Goal: Task Accomplishment & Management: Manage account settings

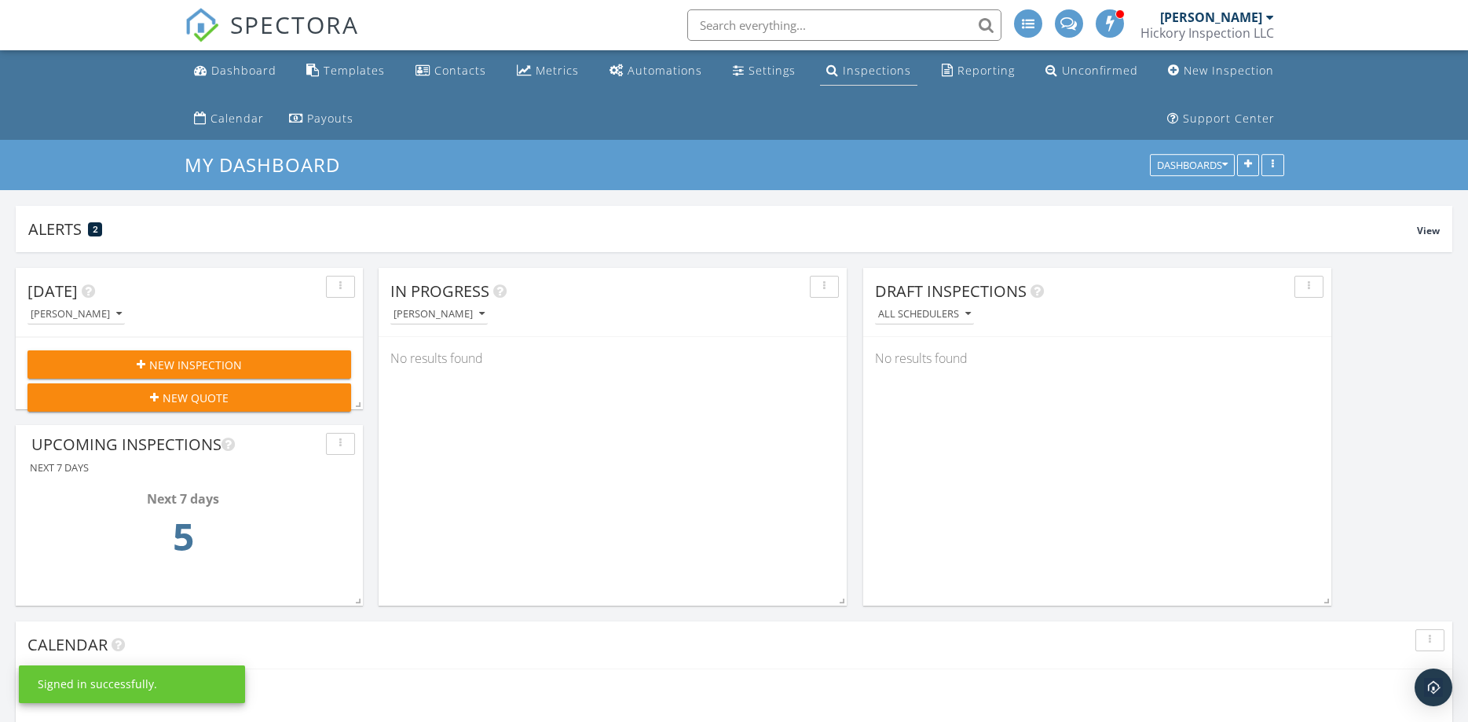
click at [872, 69] on div "Inspections" at bounding box center [877, 70] width 68 height 15
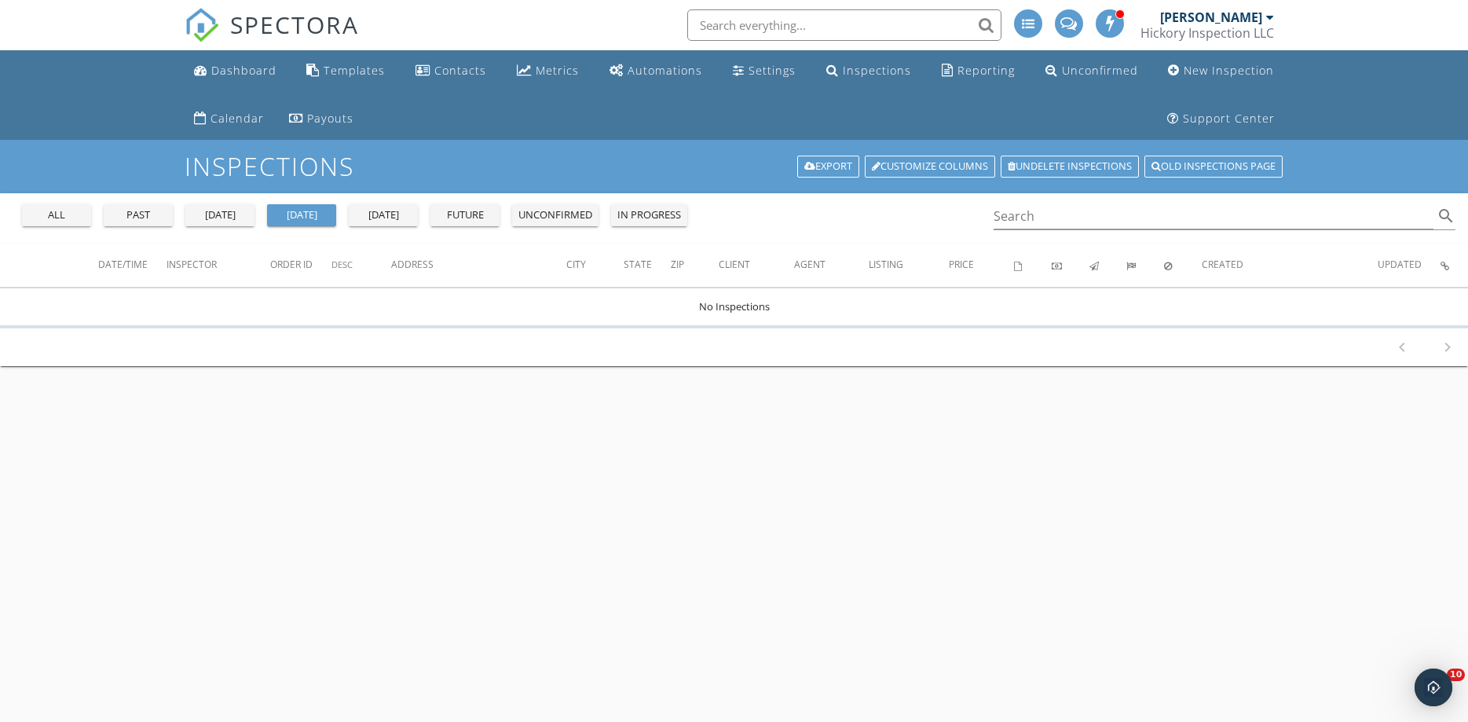
click at [63, 214] on div "all" at bounding box center [56, 215] width 57 height 16
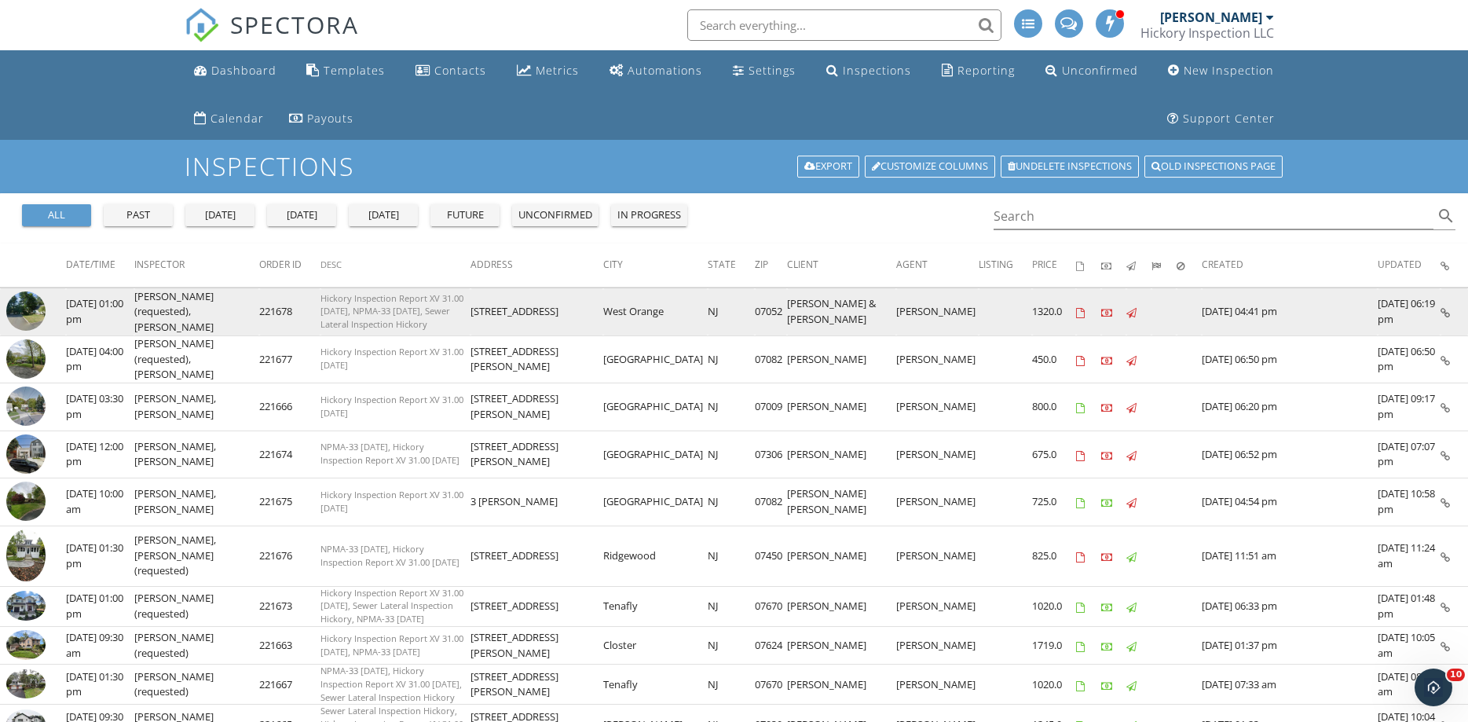
click at [36, 310] on img at bounding box center [25, 310] width 39 height 39
click at [30, 313] on img at bounding box center [25, 310] width 39 height 39
click at [29, 303] on img at bounding box center [25, 310] width 39 height 39
click at [28, 306] on img at bounding box center [25, 310] width 39 height 39
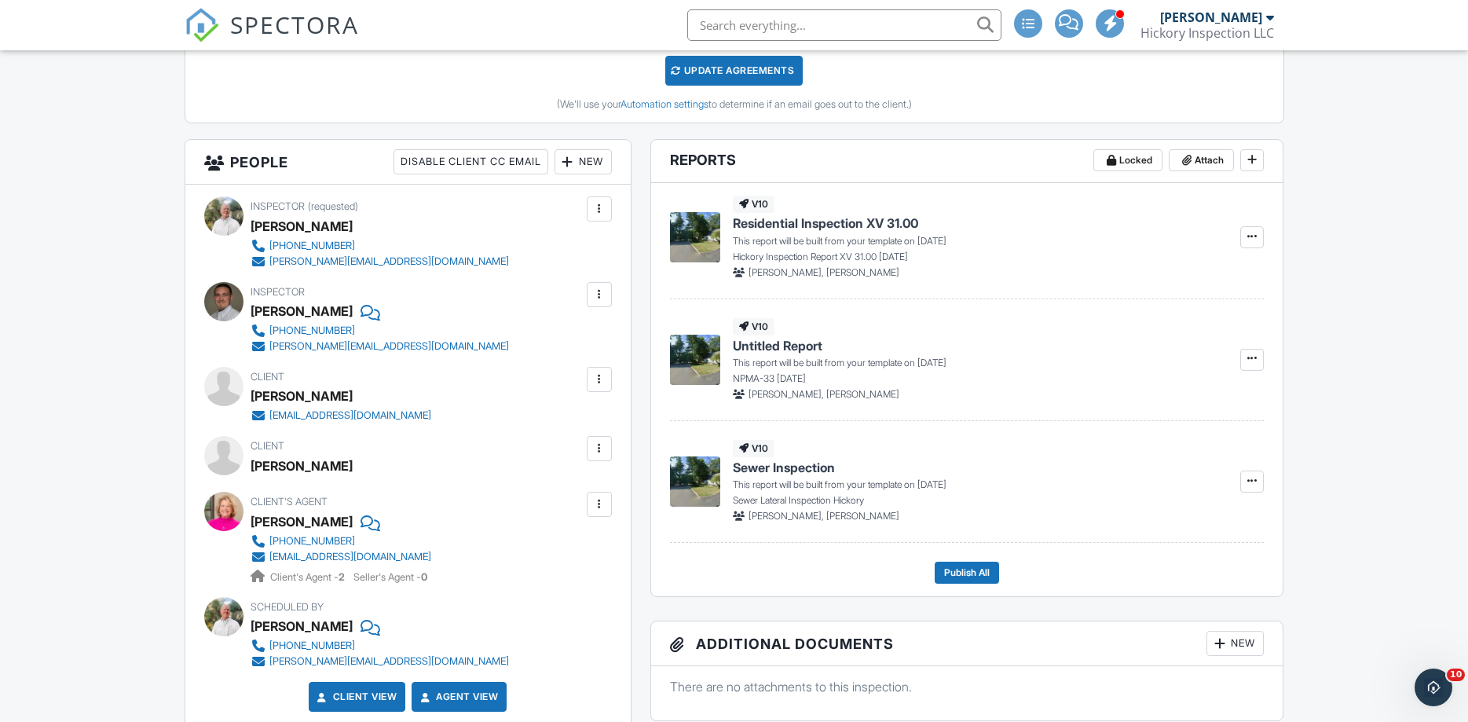
click at [598, 449] on div at bounding box center [600, 449] width 16 height 16
click at [556, 503] on li "Edit" at bounding box center [562, 496] width 80 height 39
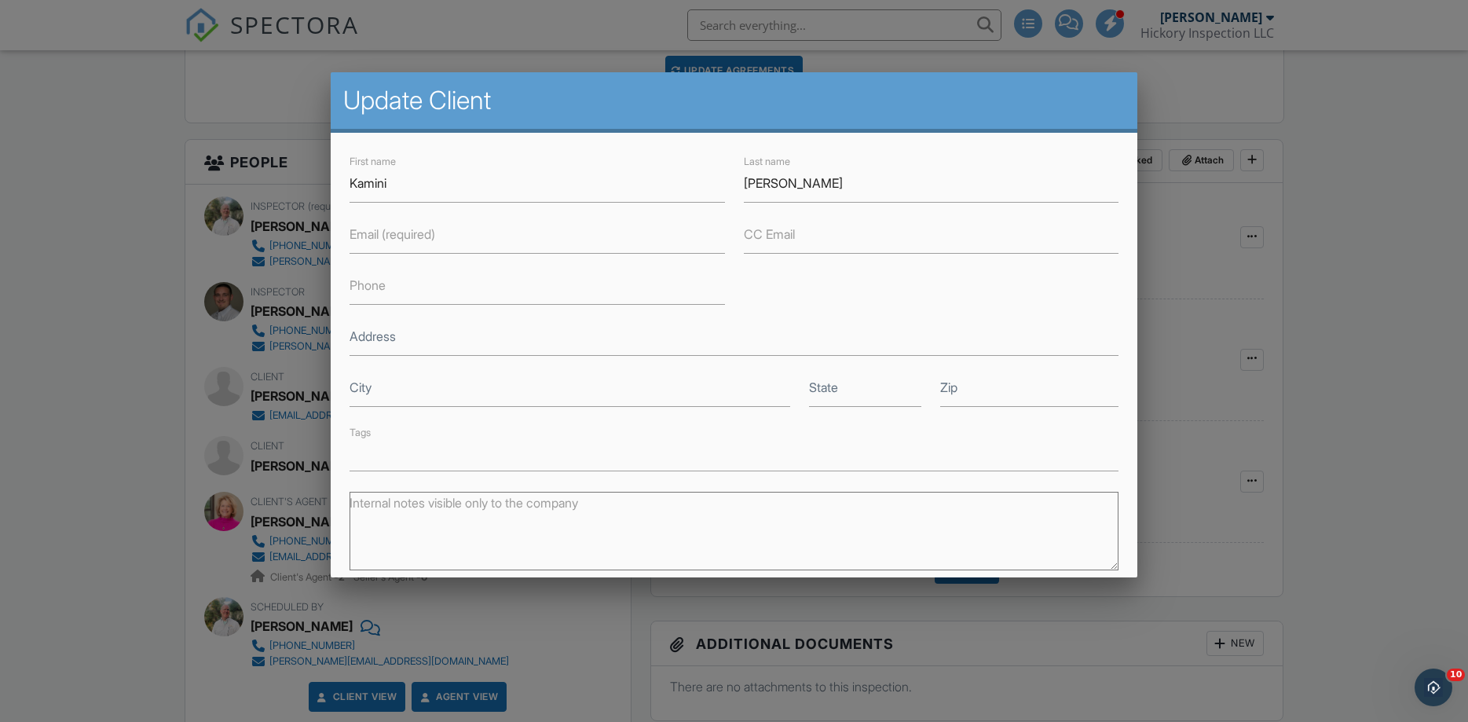
click at [430, 236] on label "Email (required)" at bounding box center [393, 233] width 86 height 17
click at [430, 236] on input "Email (required)" at bounding box center [538, 234] width 376 height 38
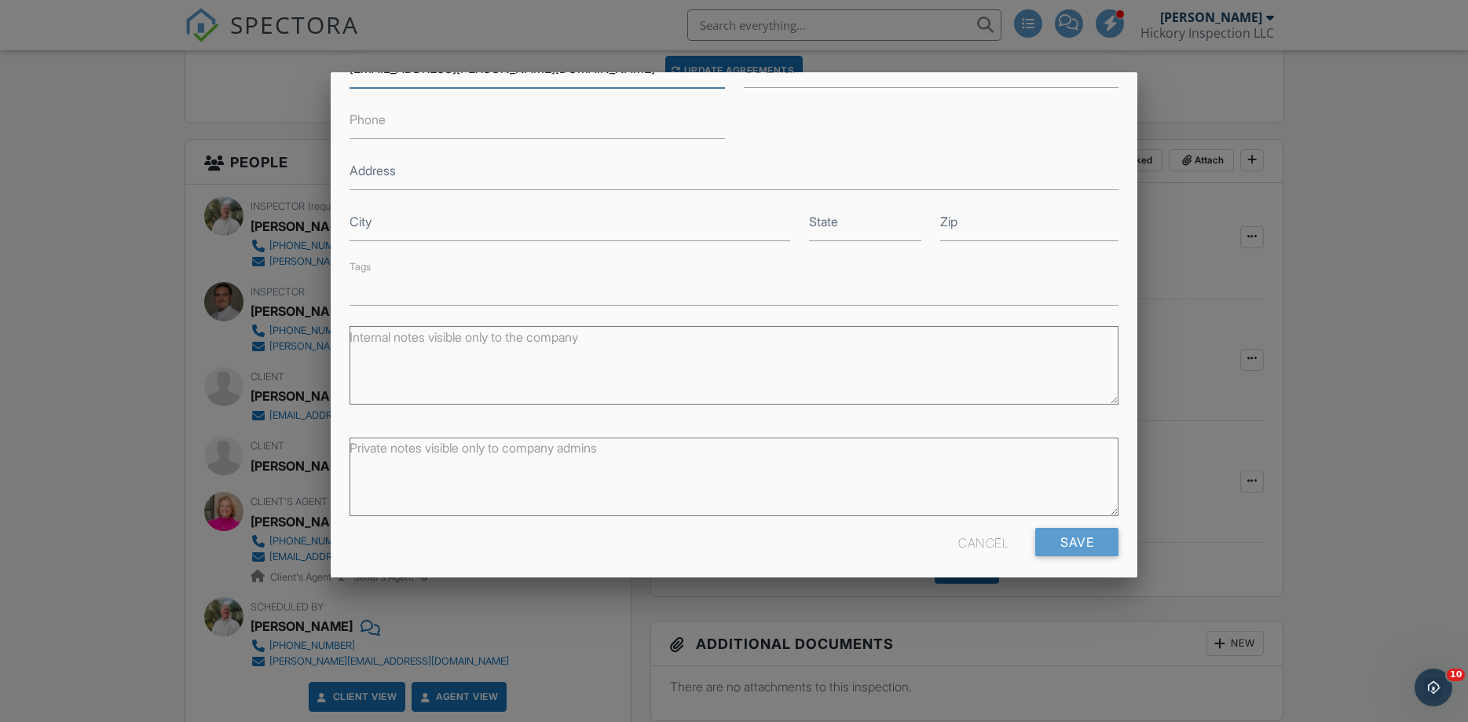
scroll to position [169, 0]
type input "kam.doobay@gmail.com"
click at [1070, 529] on input "Save" at bounding box center [1076, 539] width 83 height 28
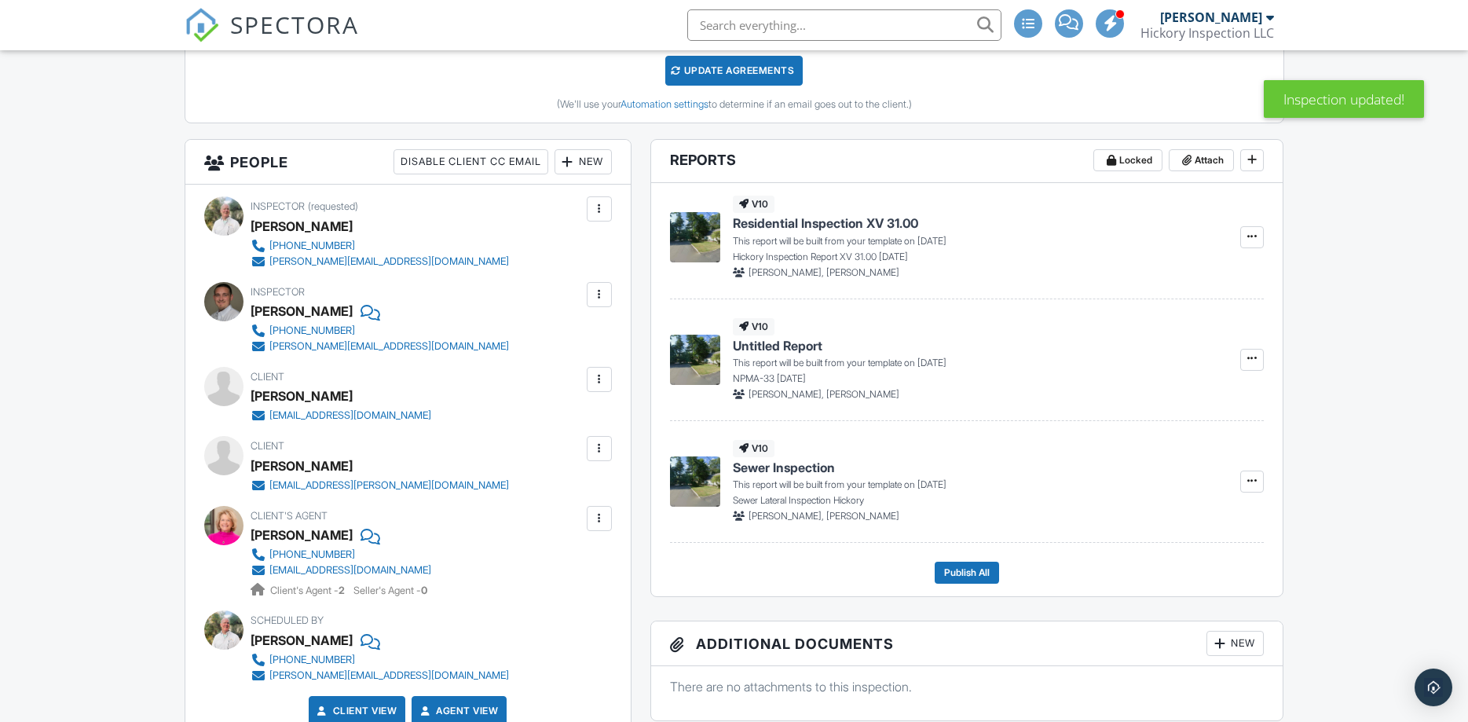
scroll to position [534, 0]
click at [599, 382] on div at bounding box center [600, 380] width 16 height 16
click at [583, 421] on li "Edit" at bounding box center [562, 427] width 80 height 39
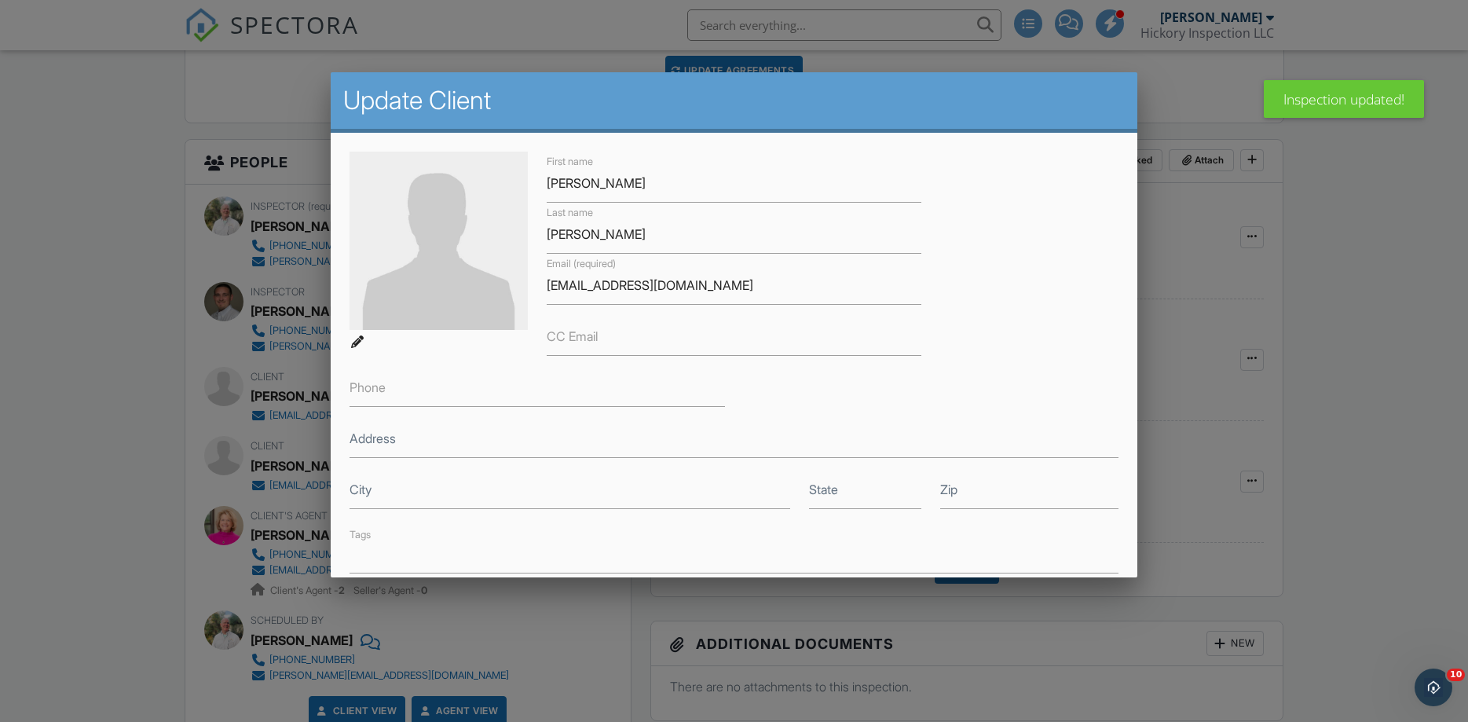
click at [1288, 309] on div at bounding box center [734, 372] width 1468 height 903
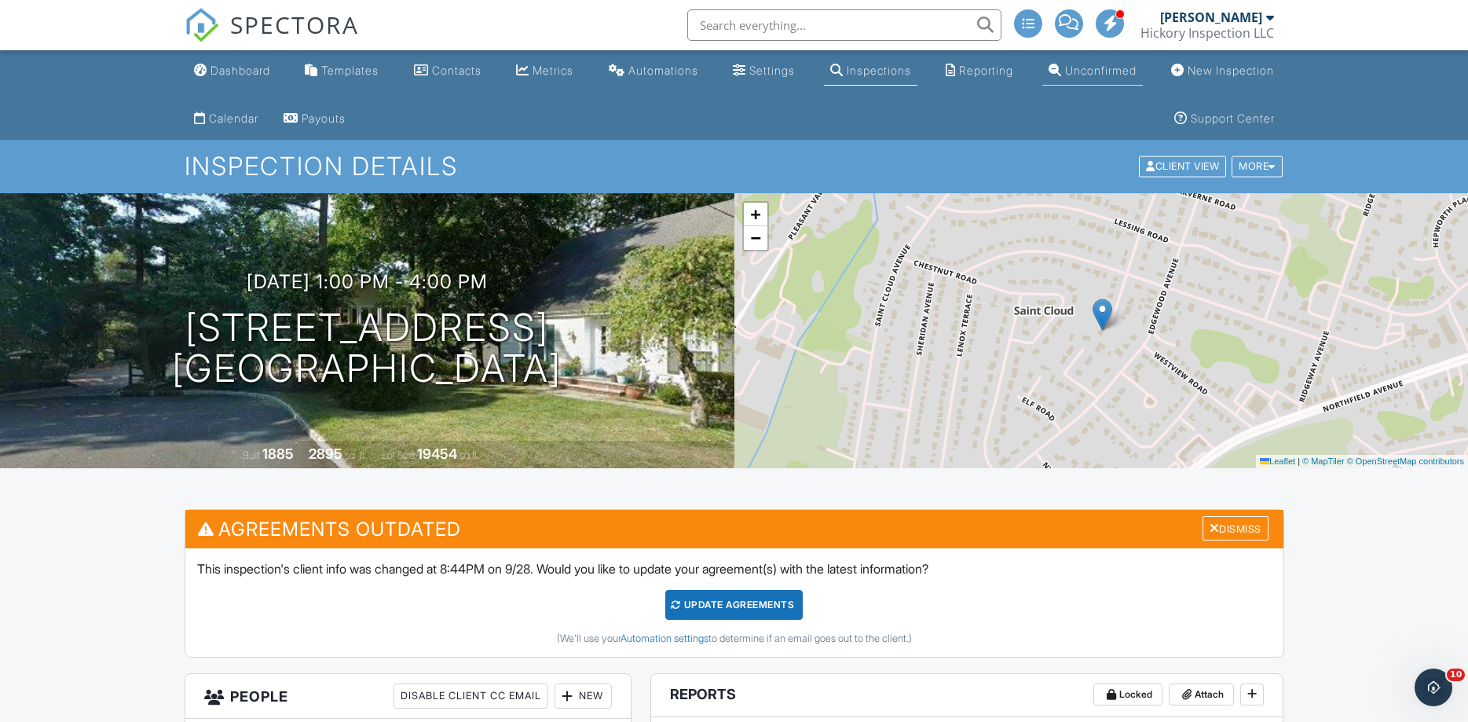
click at [1097, 79] on link "Unconfirmed" at bounding box center [1092, 71] width 101 height 29
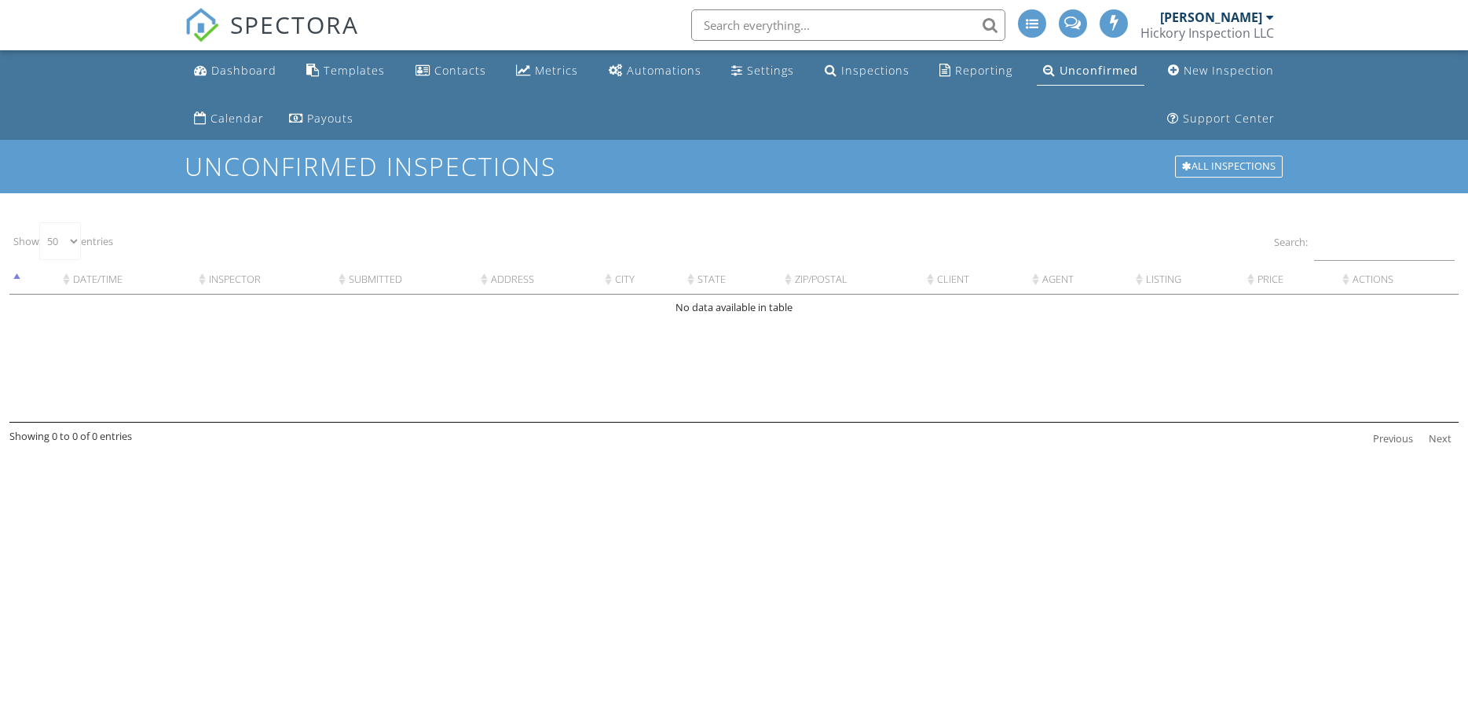
select select "50"
click at [237, 67] on div "Dashboard" at bounding box center [243, 70] width 65 height 15
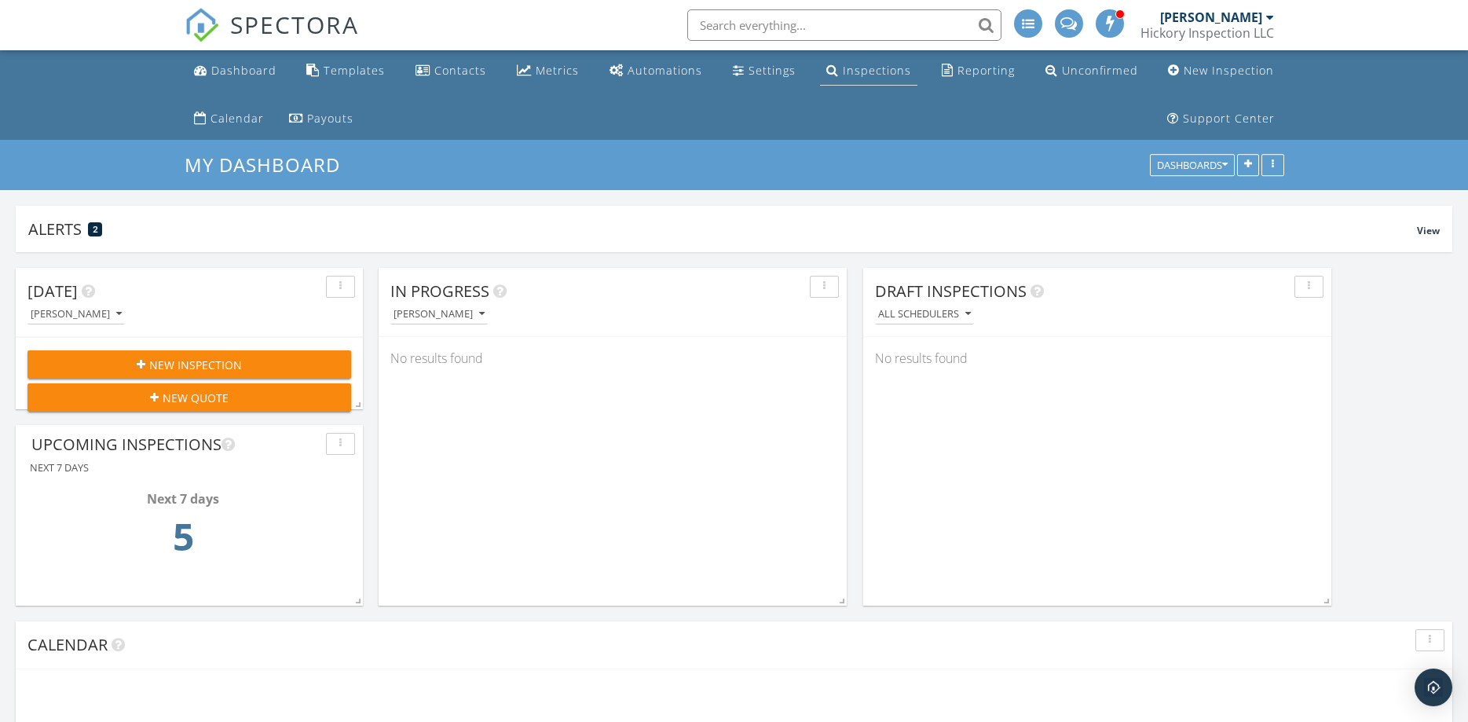
scroll to position [338, 468]
click at [856, 69] on div "Inspections" at bounding box center [877, 70] width 68 height 15
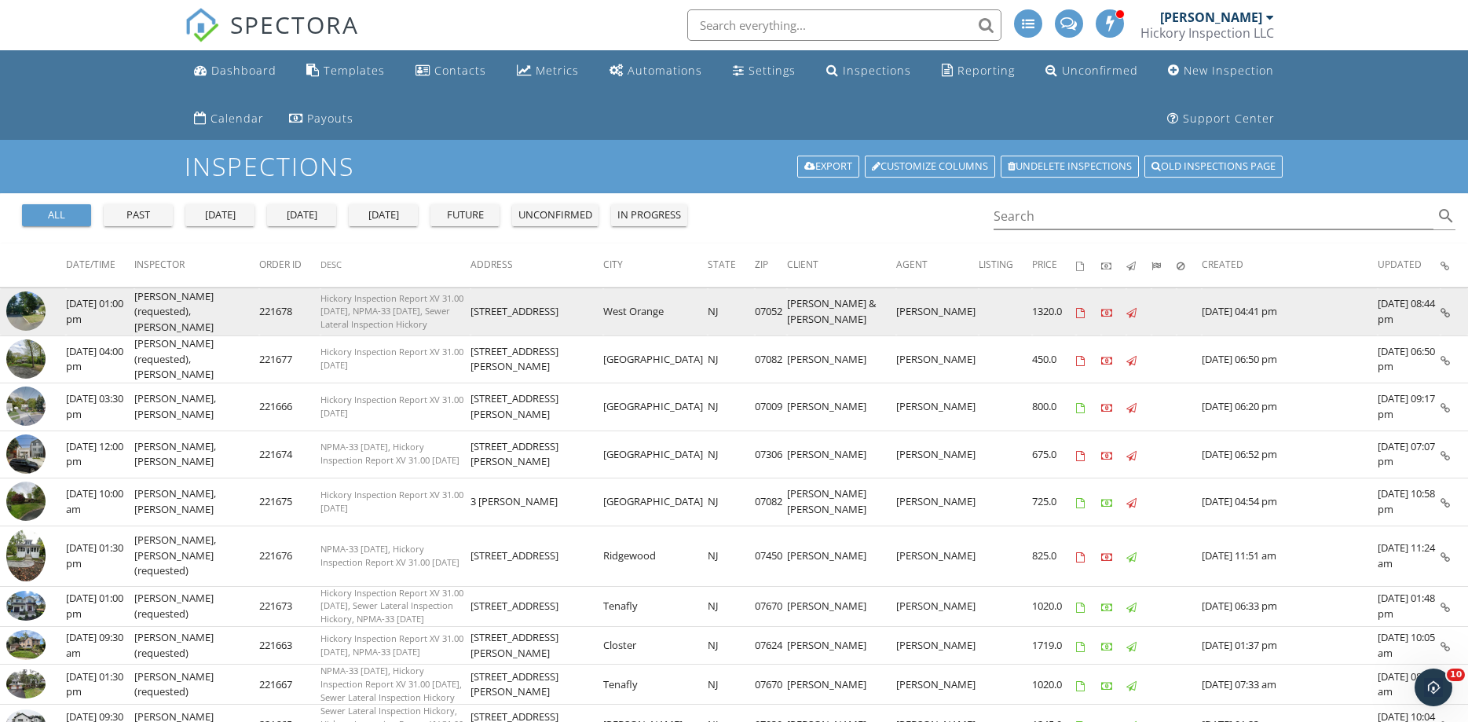
click at [29, 305] on img at bounding box center [25, 310] width 39 height 39
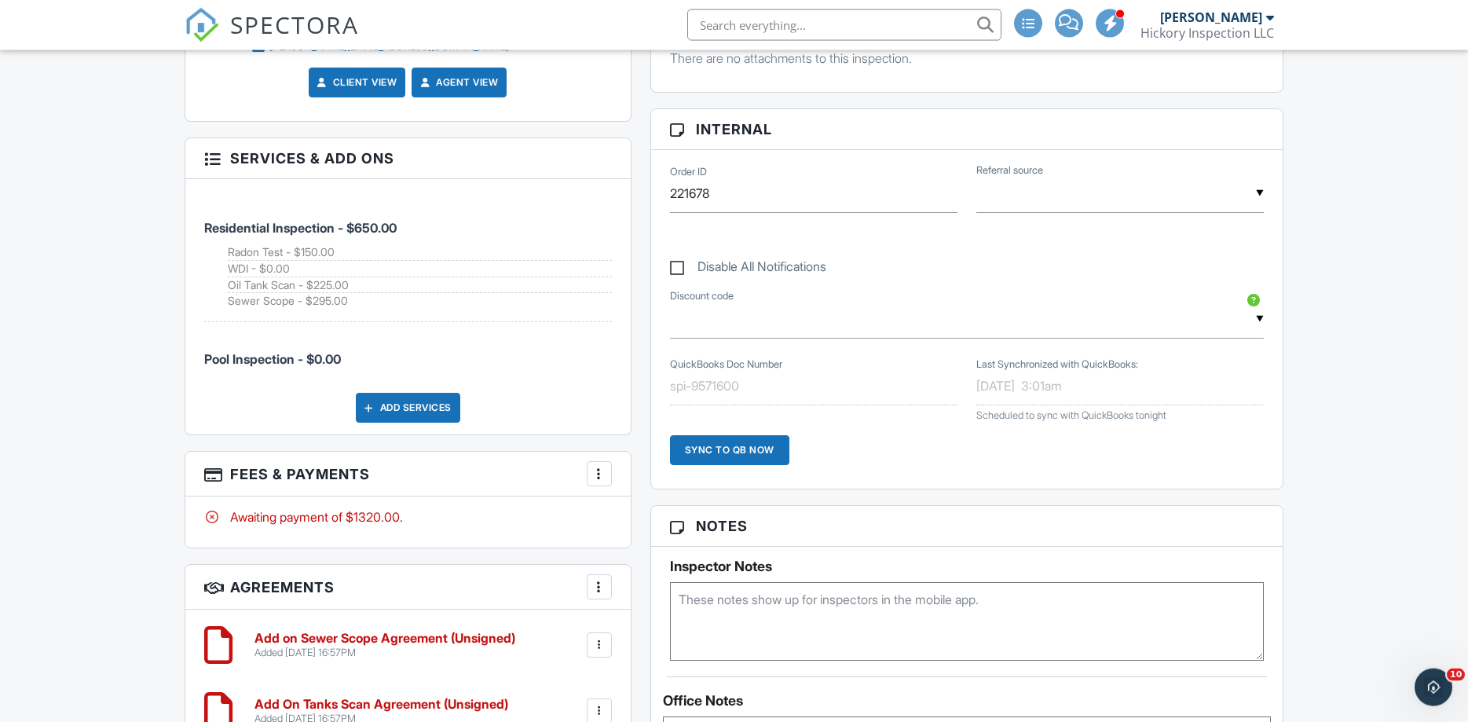
scroll to position [1202, 0]
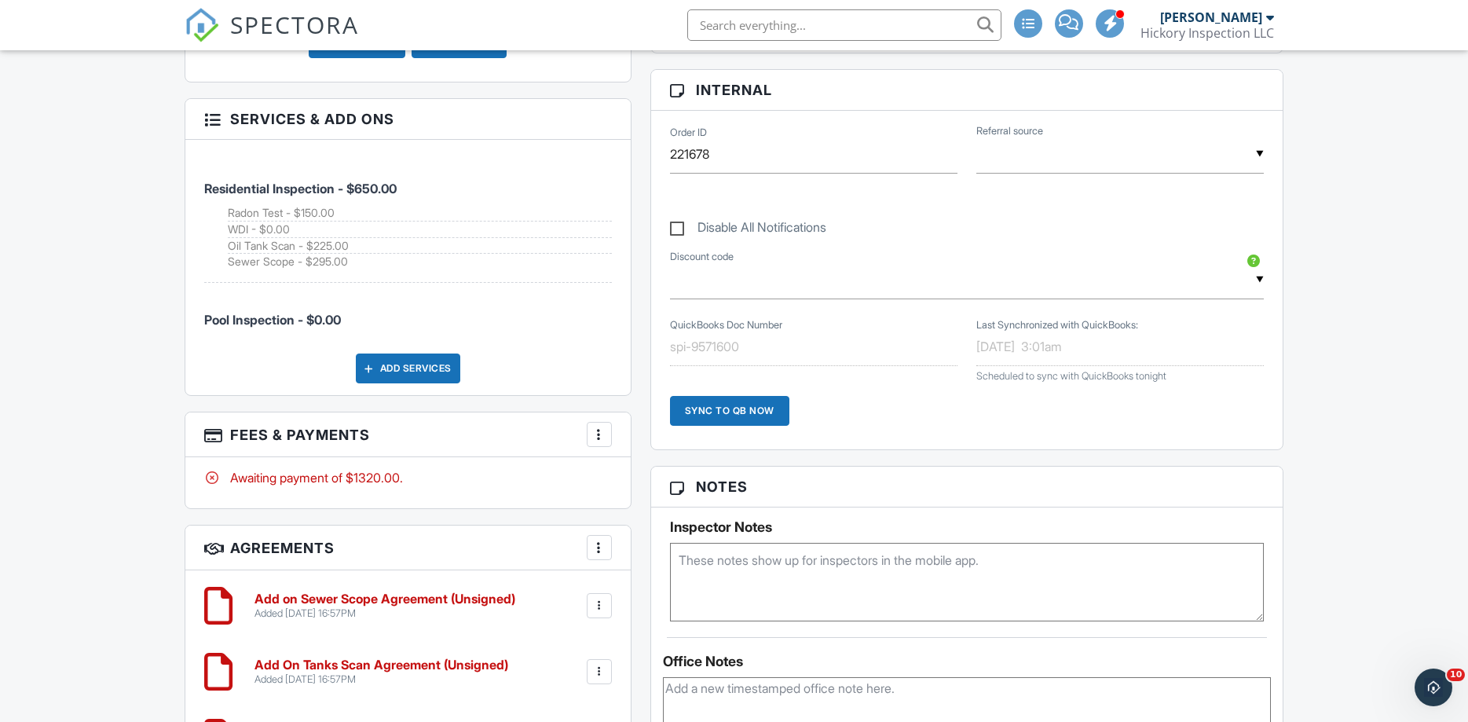
click at [329, 592] on h6 "Add on Sewer Scope Agreement (Unsigned)" at bounding box center [385, 599] width 261 height 14
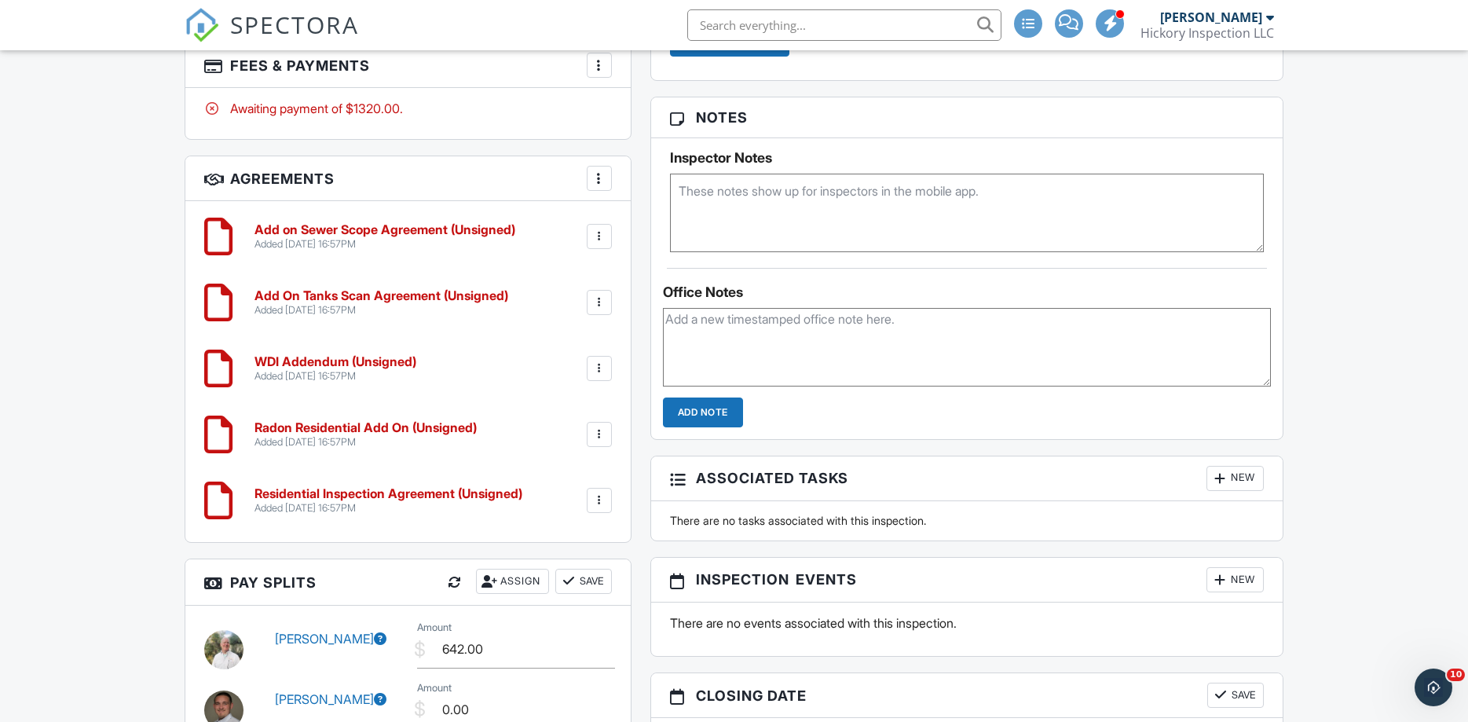
click at [374, 500] on h6 "Residential Inspection Agreement (Unsigned)" at bounding box center [389, 494] width 268 height 14
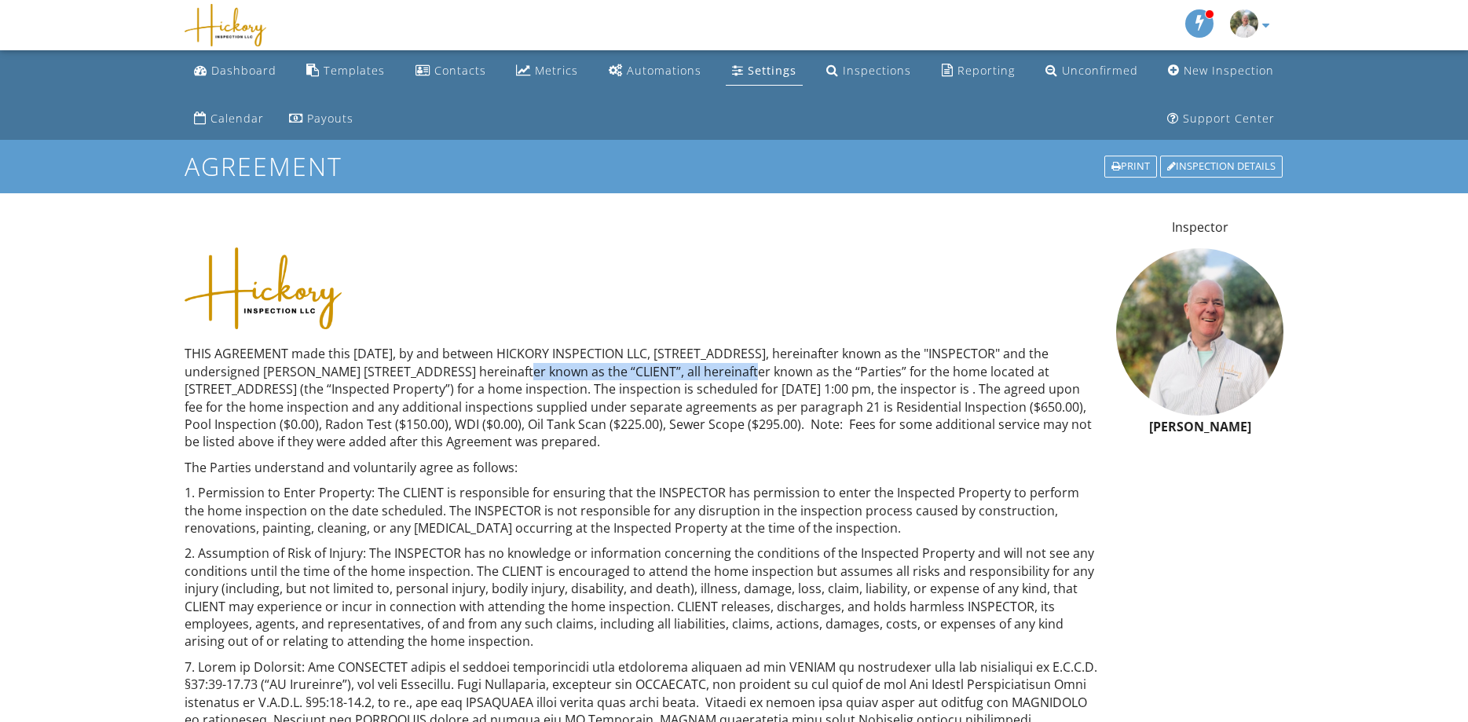
drag, startPoint x: 482, startPoint y: 371, endPoint x: 716, endPoint y: 372, distance: 234.1
click at [716, 372] on p "THIS AGREEMENT made this [DATE], by and between HICKORY INSPECTION LLC, [STREET…" at bounding box center [642, 397] width 914 height 105
copy p "74 Passaic Ave Apt 413, Kearny NJ 07032"
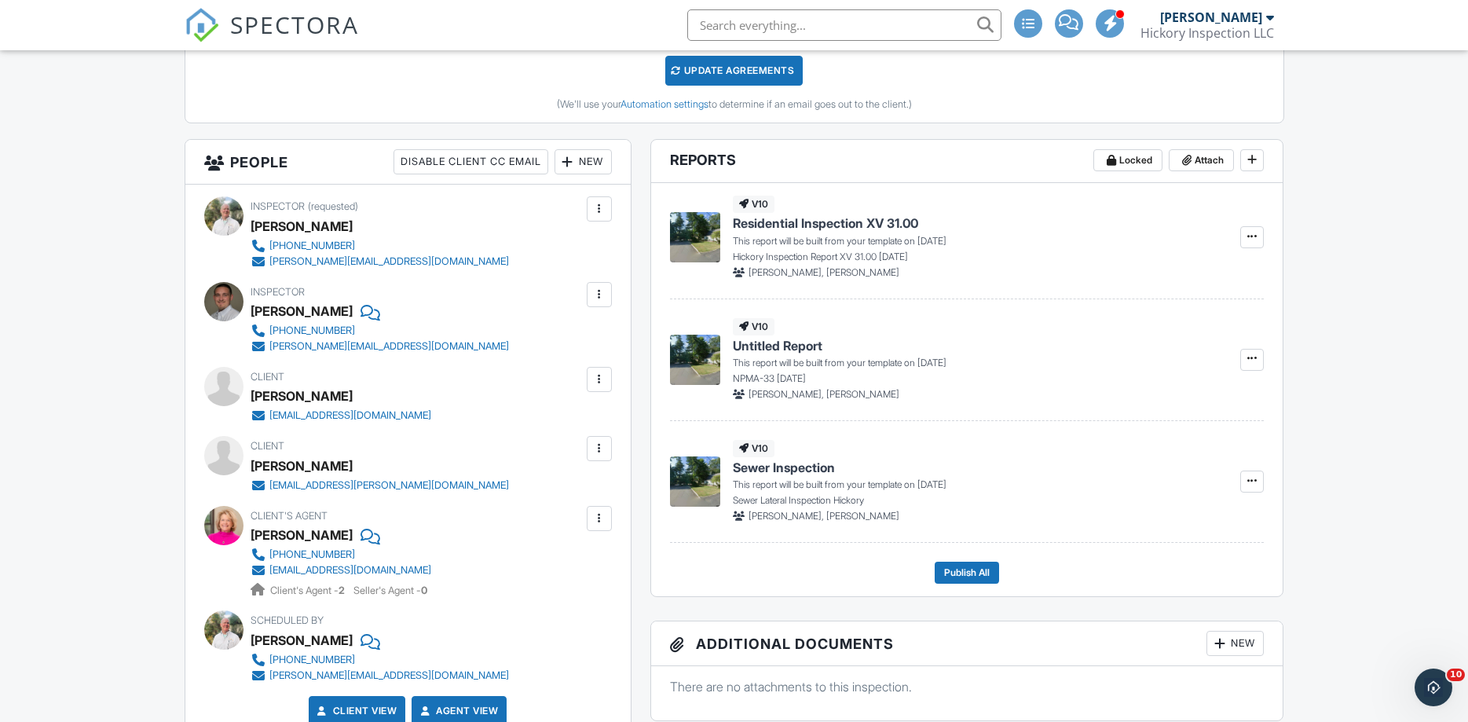
click at [603, 379] on div at bounding box center [600, 380] width 16 height 16
click at [566, 431] on li "Edit" at bounding box center [562, 427] width 80 height 39
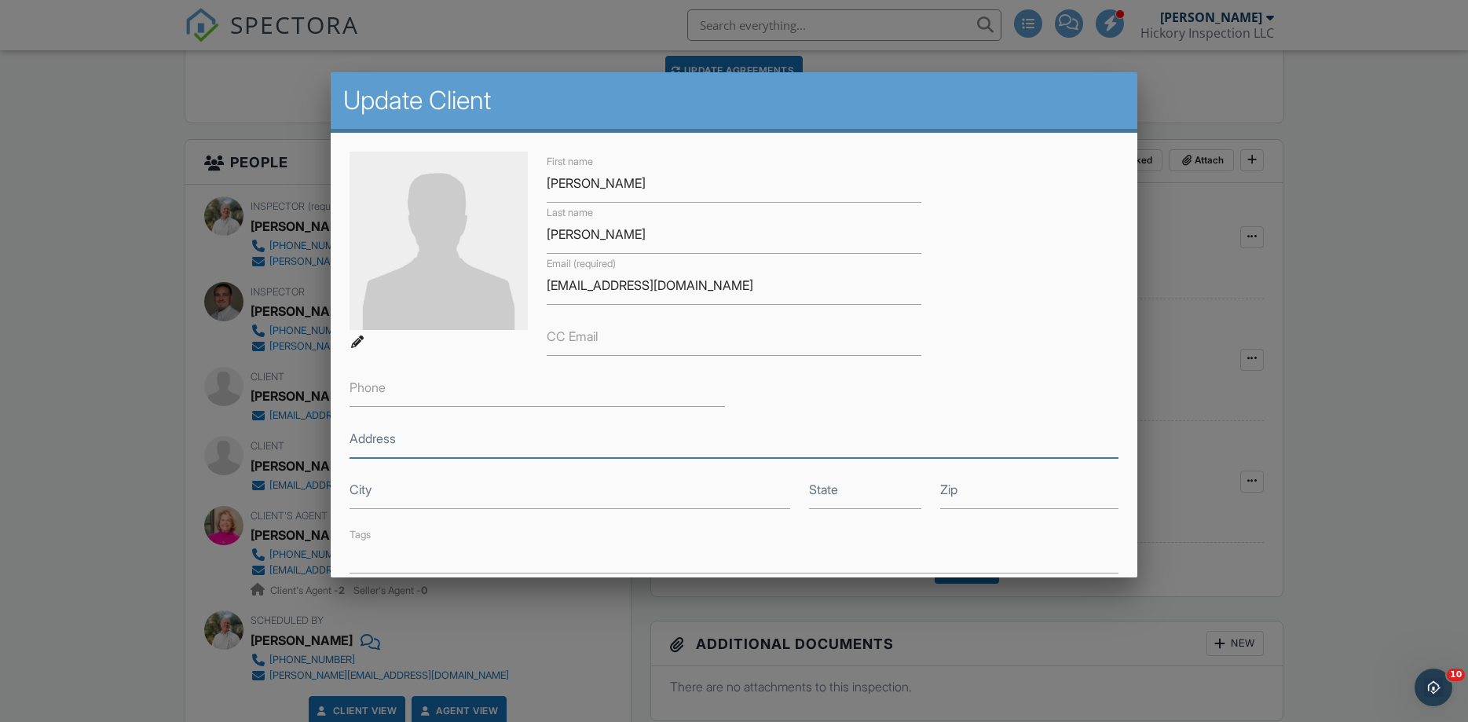
click at [446, 447] on input "Address" at bounding box center [735, 439] width 770 height 38
paste input "74 Passaic Ave Apt 413, Kearny NJ 07032"
type input "74 Passaic Ave Apt 413, Kearny NJ 07032"
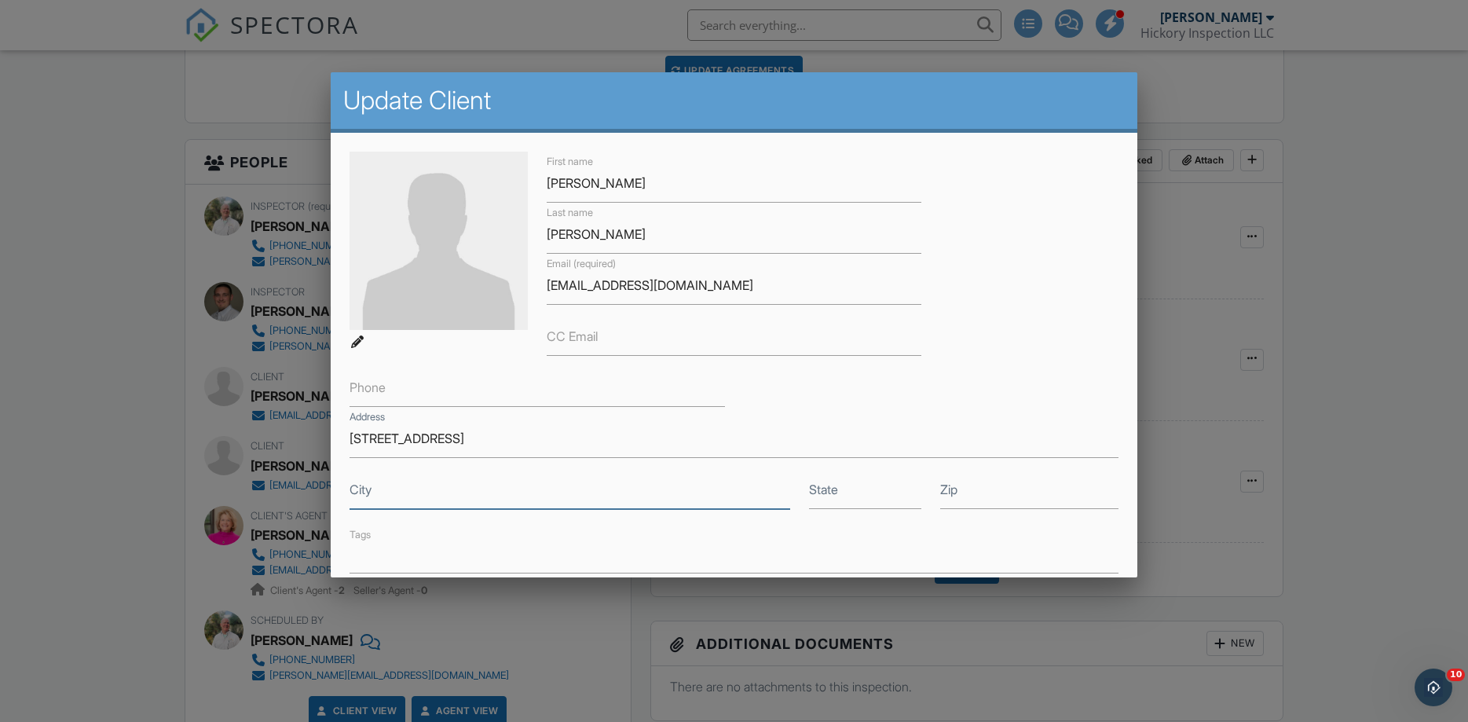
click at [399, 492] on input "City" at bounding box center [570, 490] width 441 height 38
type input "Kearny"
type input "NJ"
type input "07032"
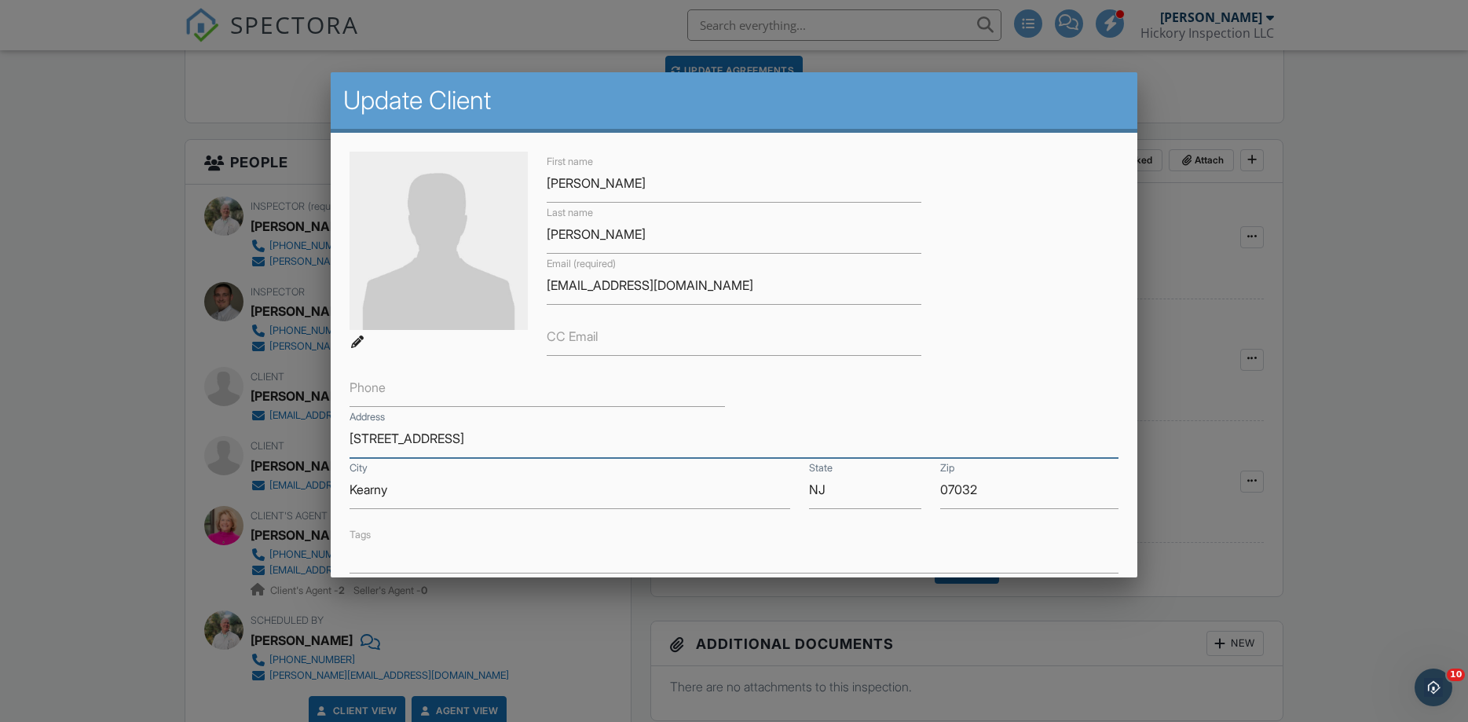
drag, startPoint x: 608, startPoint y: 436, endPoint x: 486, endPoint y: 437, distance: 121.8
click at [486, 437] on input "74 Passaic Ave Apt 413, Kearny NJ 07032" at bounding box center [735, 439] width 770 height 38
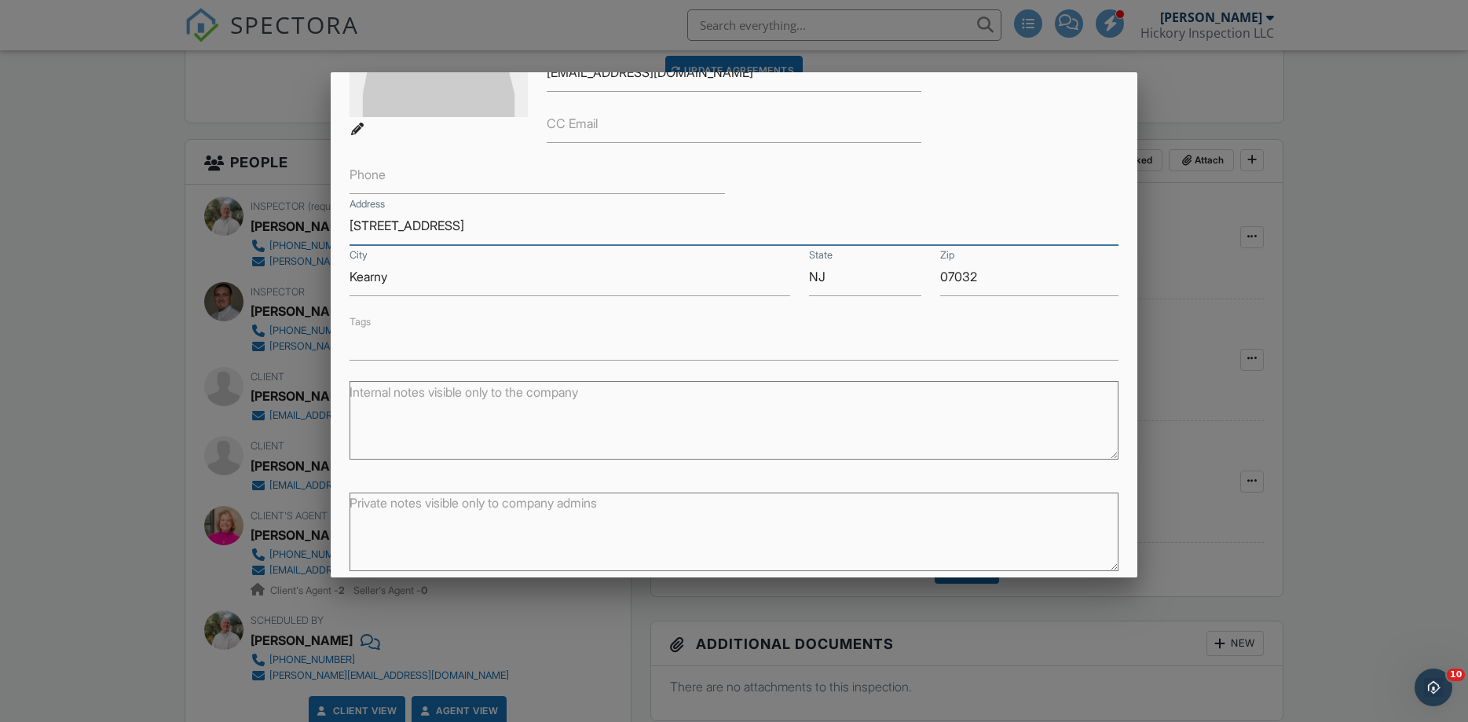
scroll to position [271, 0]
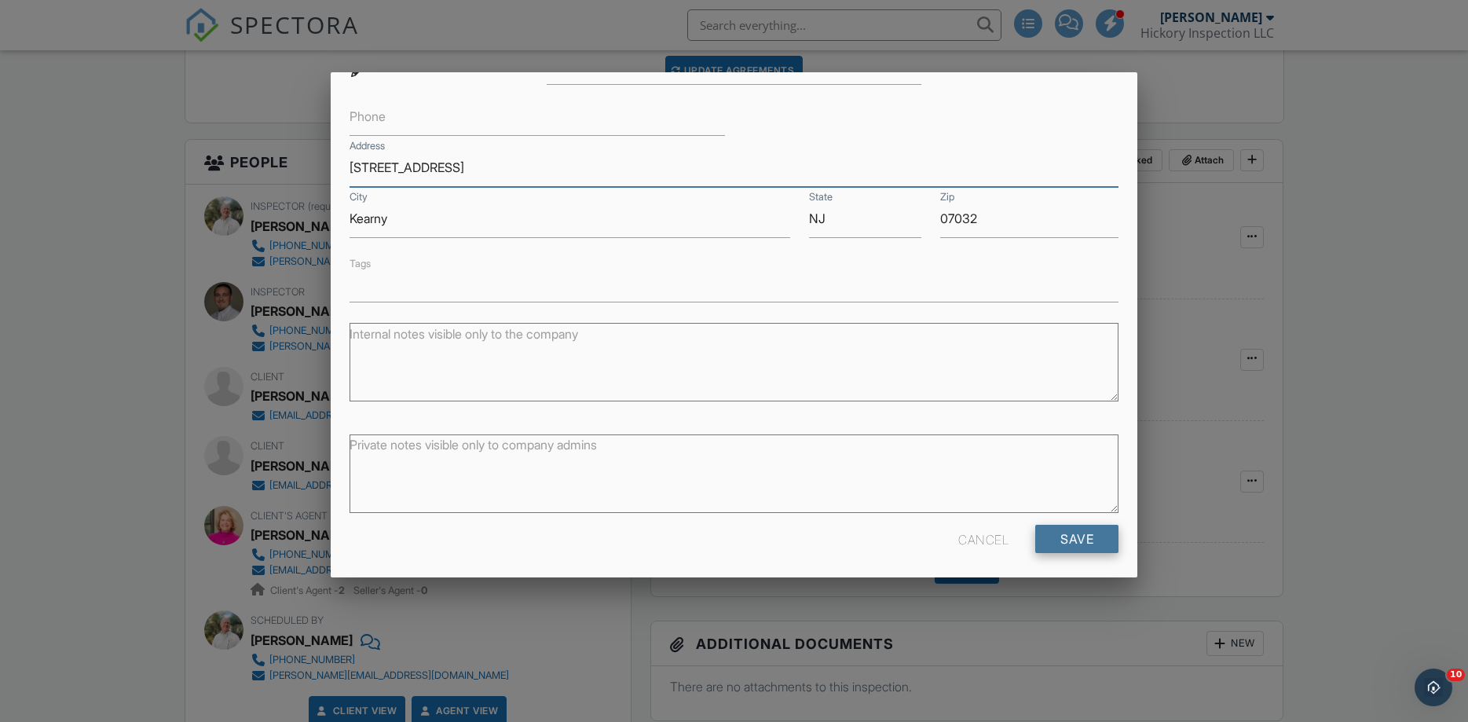
type input "[STREET_ADDRESS]"
click at [1085, 531] on input "Save" at bounding box center [1076, 539] width 83 height 28
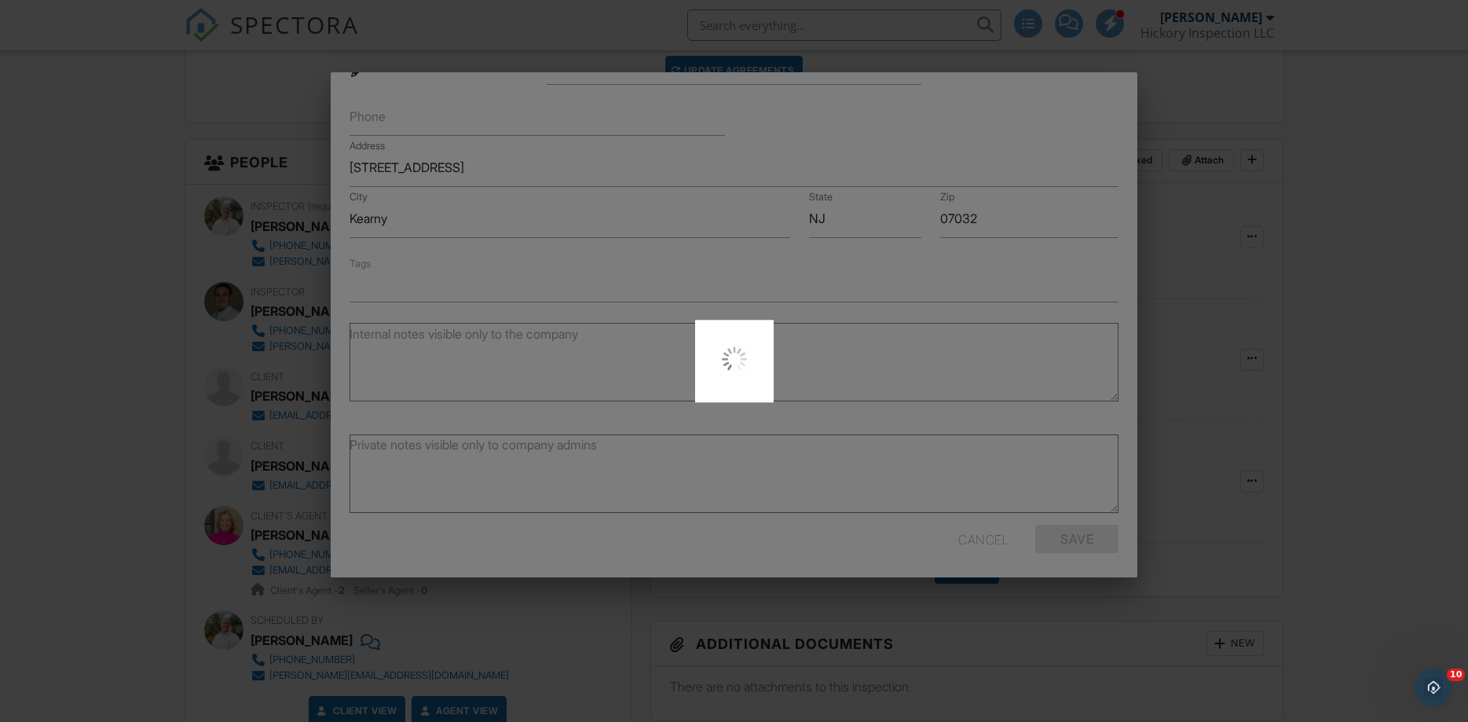
click at [280, 471] on div at bounding box center [734, 361] width 1468 height 722
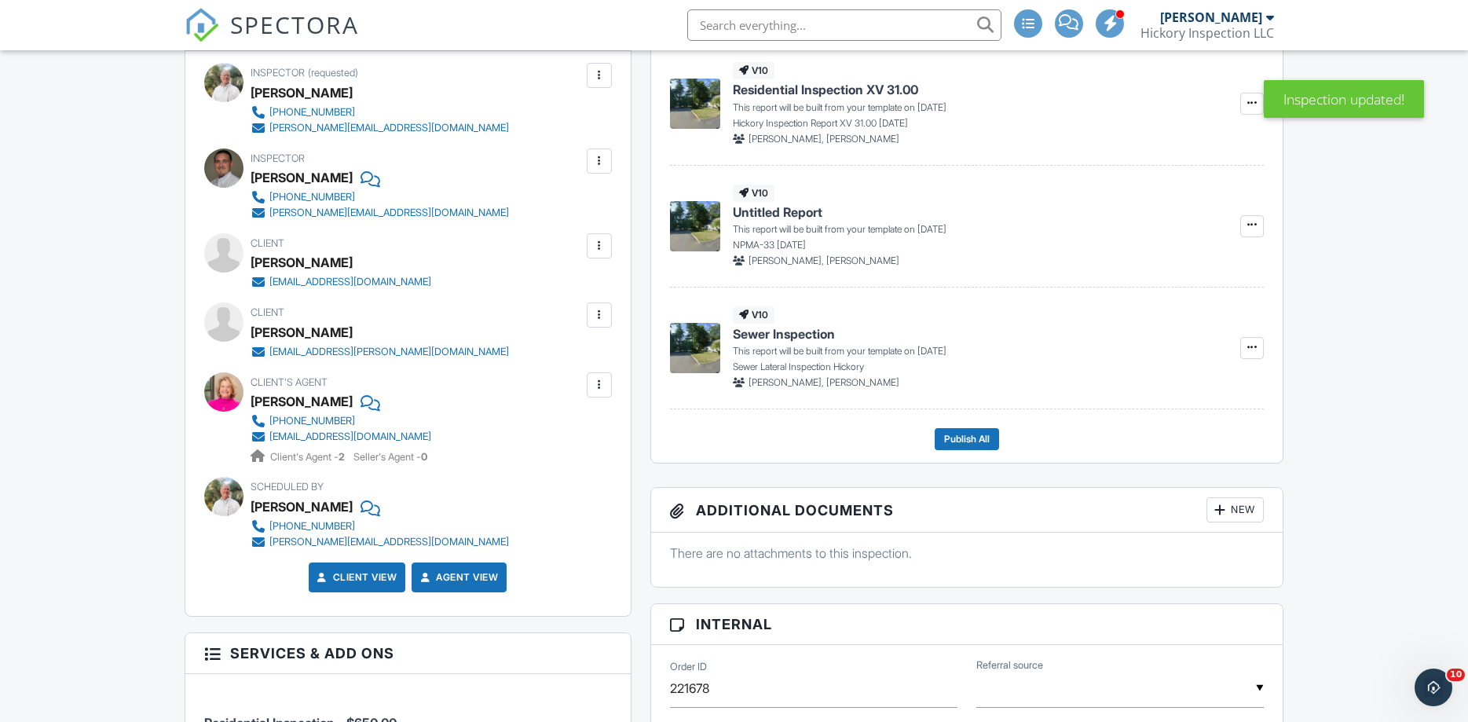
click at [599, 323] on div at bounding box center [600, 315] width 16 height 16
click at [564, 376] on li "Edit" at bounding box center [562, 362] width 80 height 39
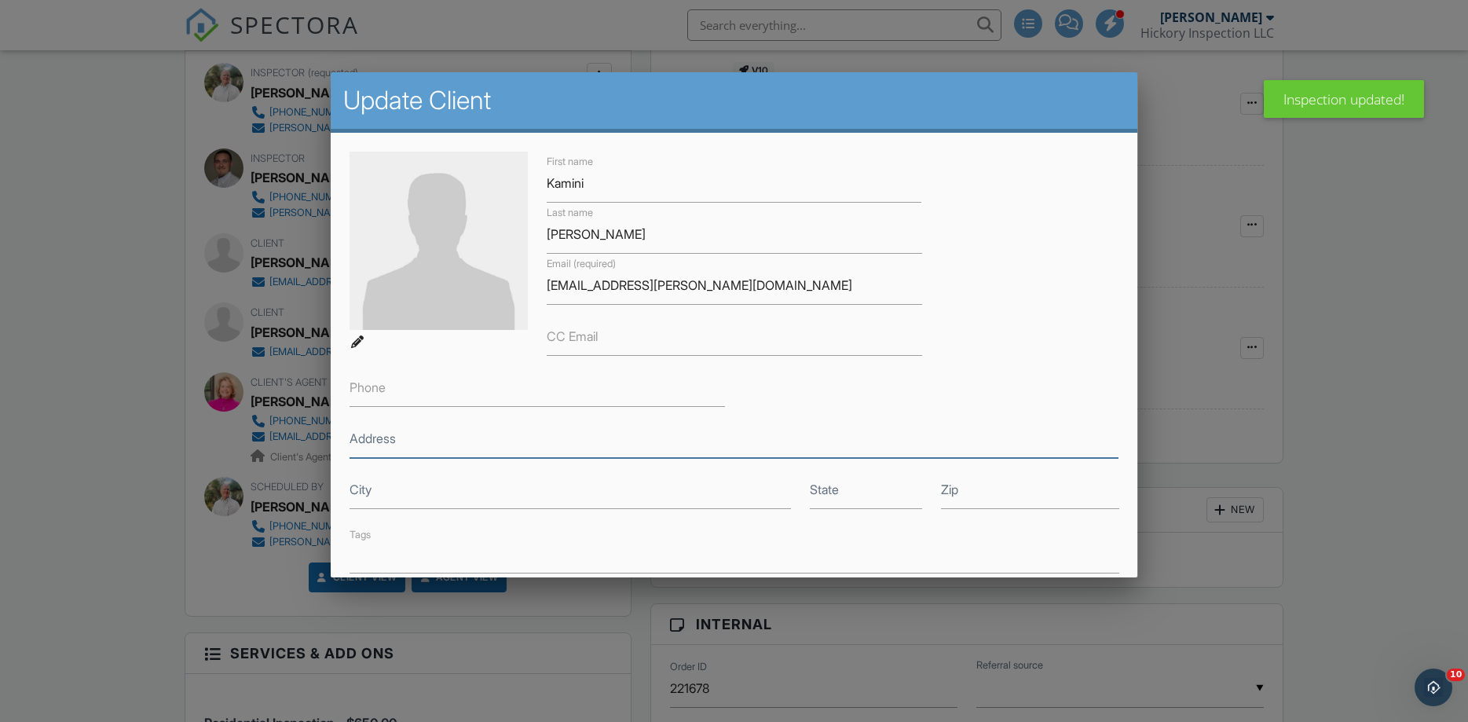
click at [454, 445] on input "Address" at bounding box center [735, 439] width 770 height 38
paste input "74 Passaic Ave Apt 413, Kearny NJ 07032"
type input "74 Passaic Ave Apt 413, Kearny NJ 07032"
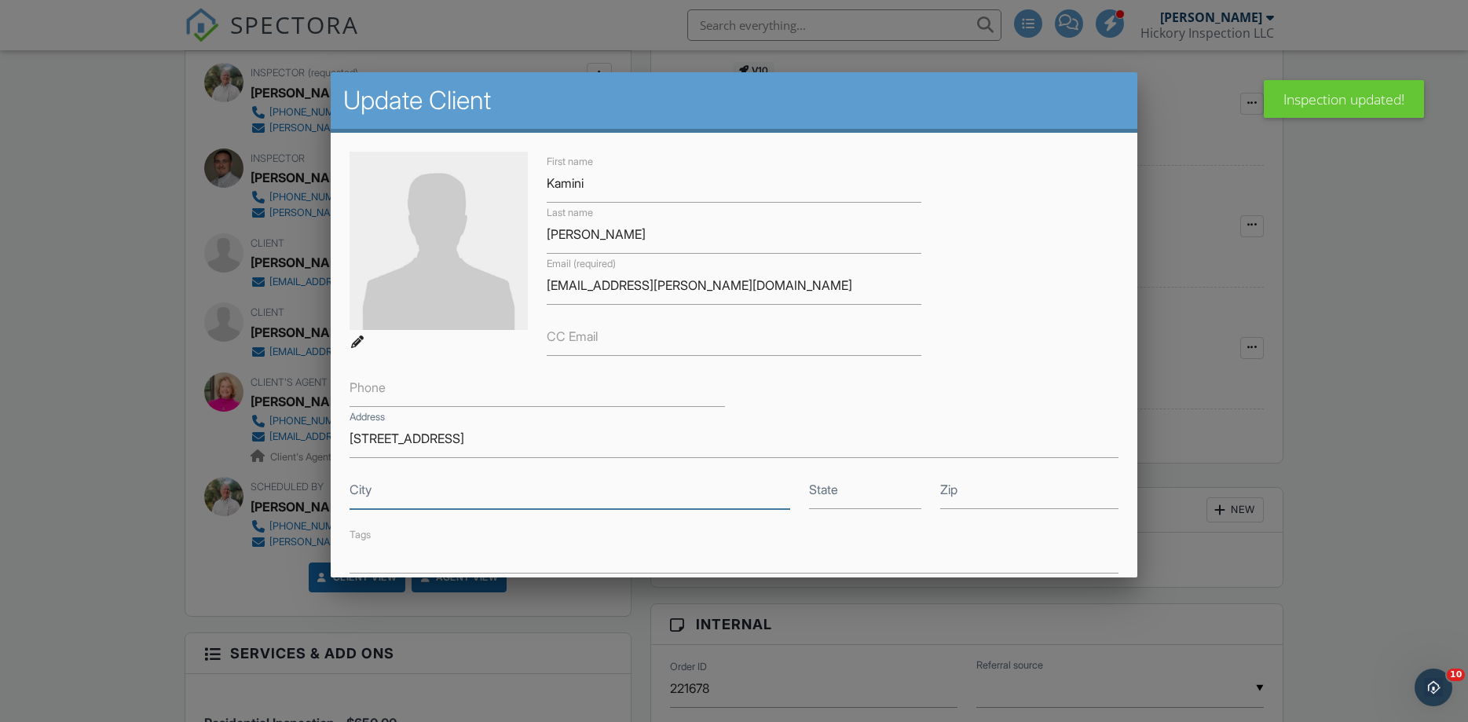
click at [445, 489] on input "City" at bounding box center [570, 490] width 441 height 38
type input "Kearny"
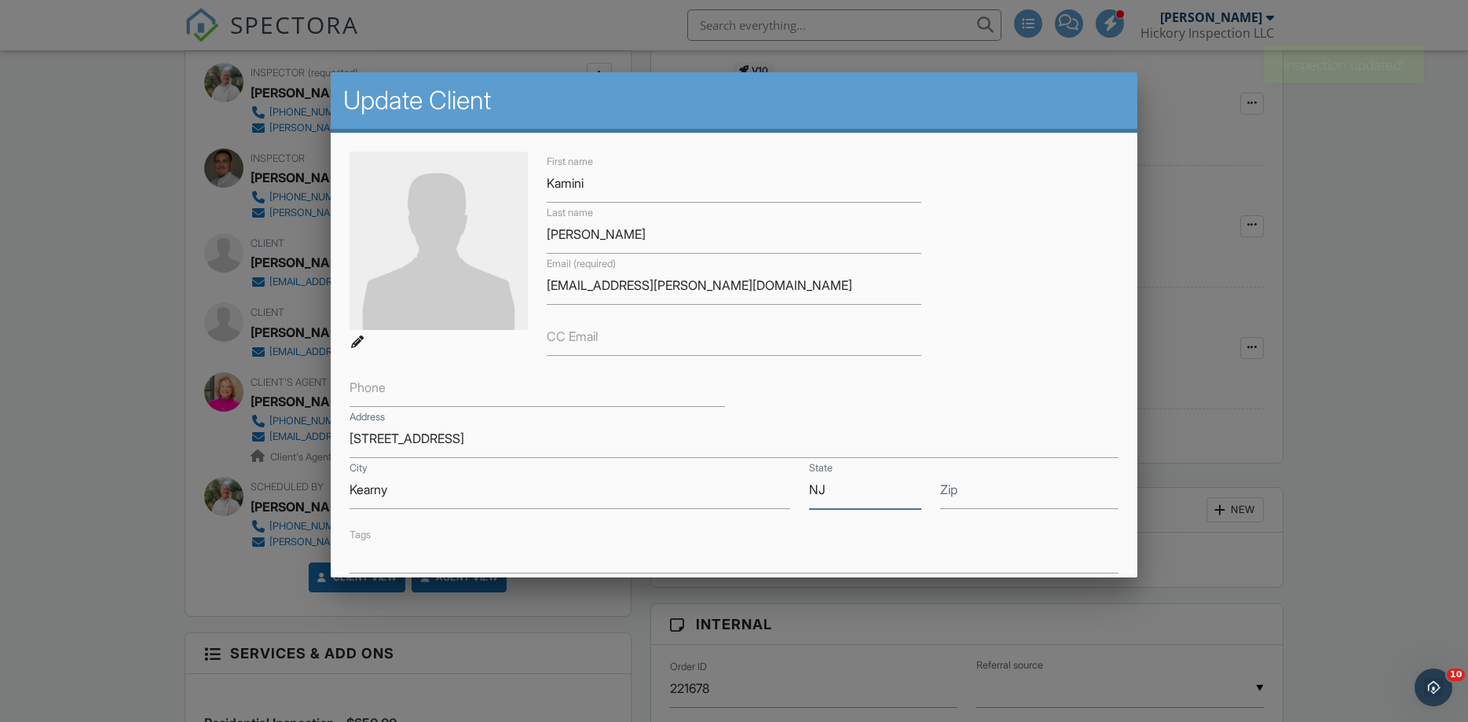
type input "NJ"
type input "07032"
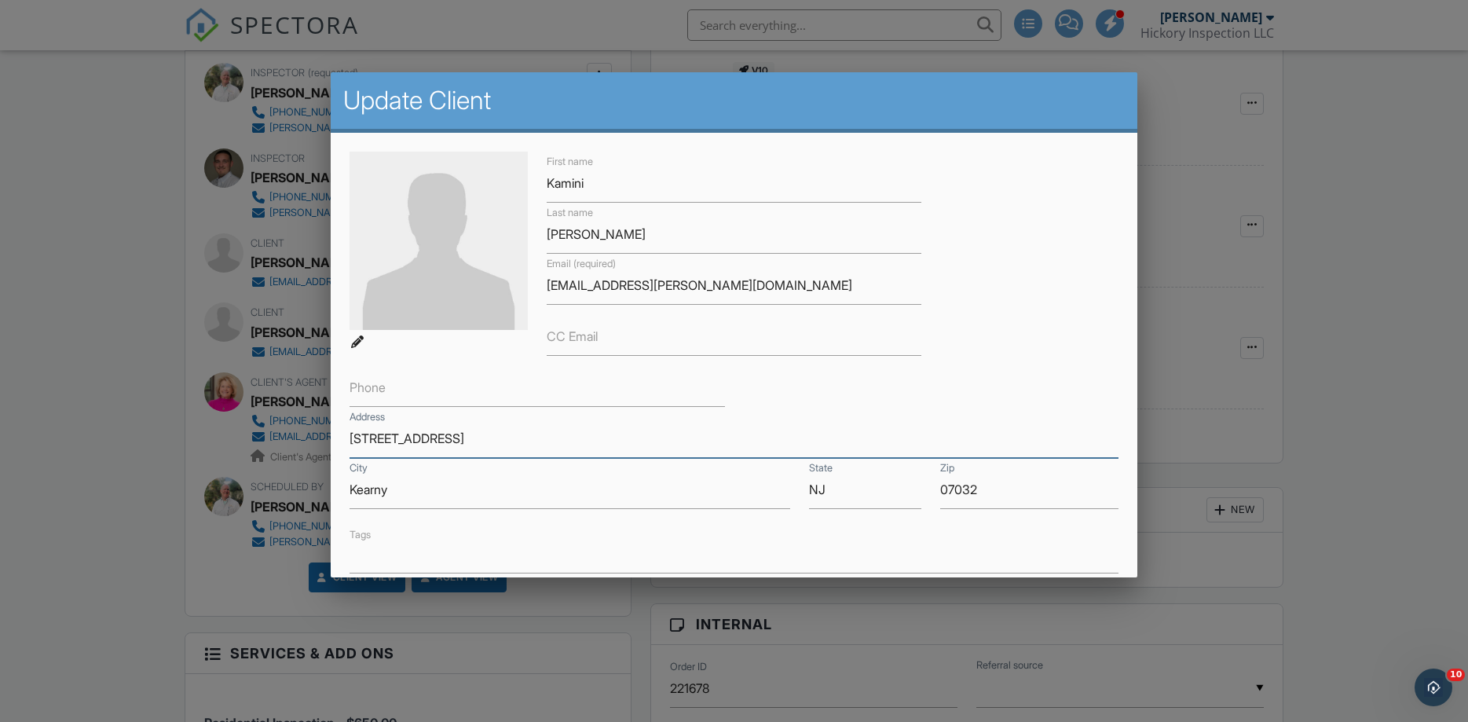
drag, startPoint x: 610, startPoint y: 439, endPoint x: 489, endPoint y: 438, distance: 121.0
click at [489, 438] on input "74 Passaic Ave Apt 413, Kearny NJ 07032" at bounding box center [735, 439] width 770 height 38
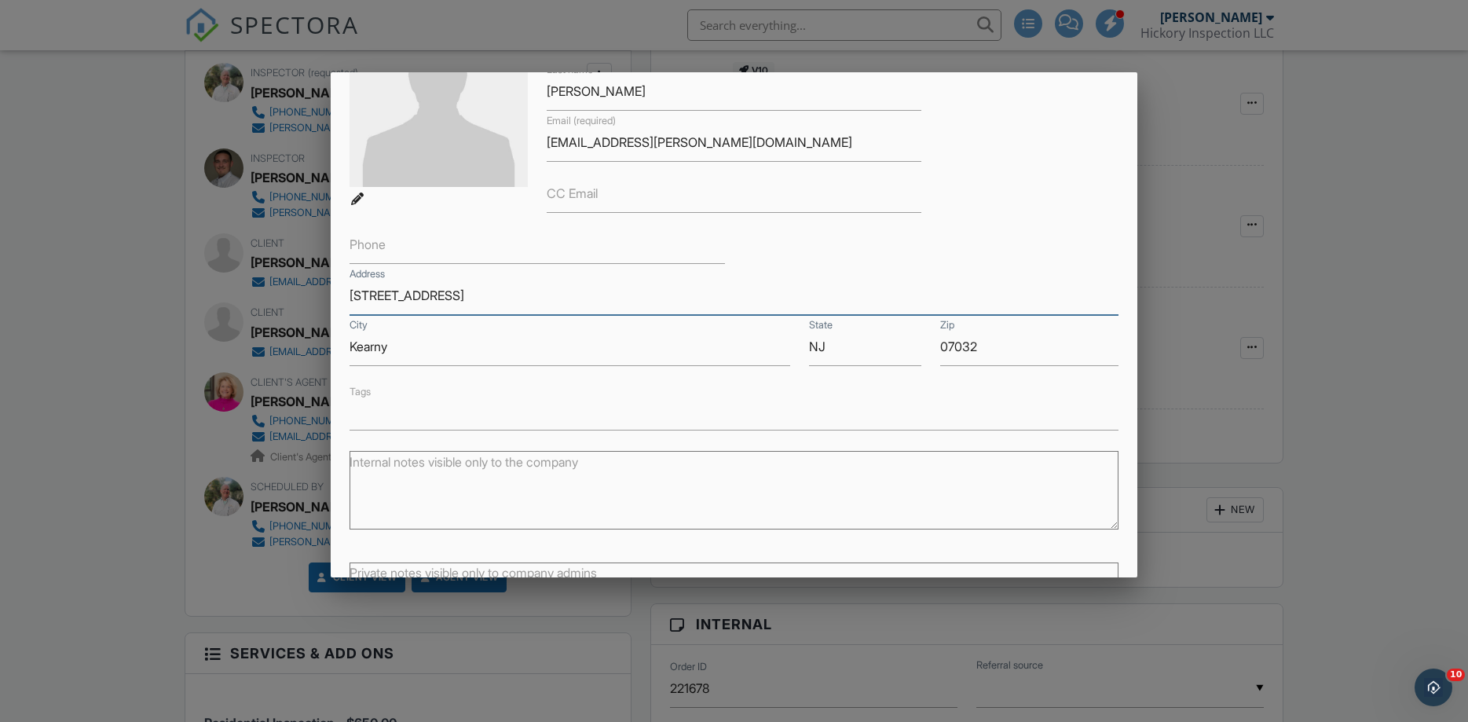
scroll to position [271, 0]
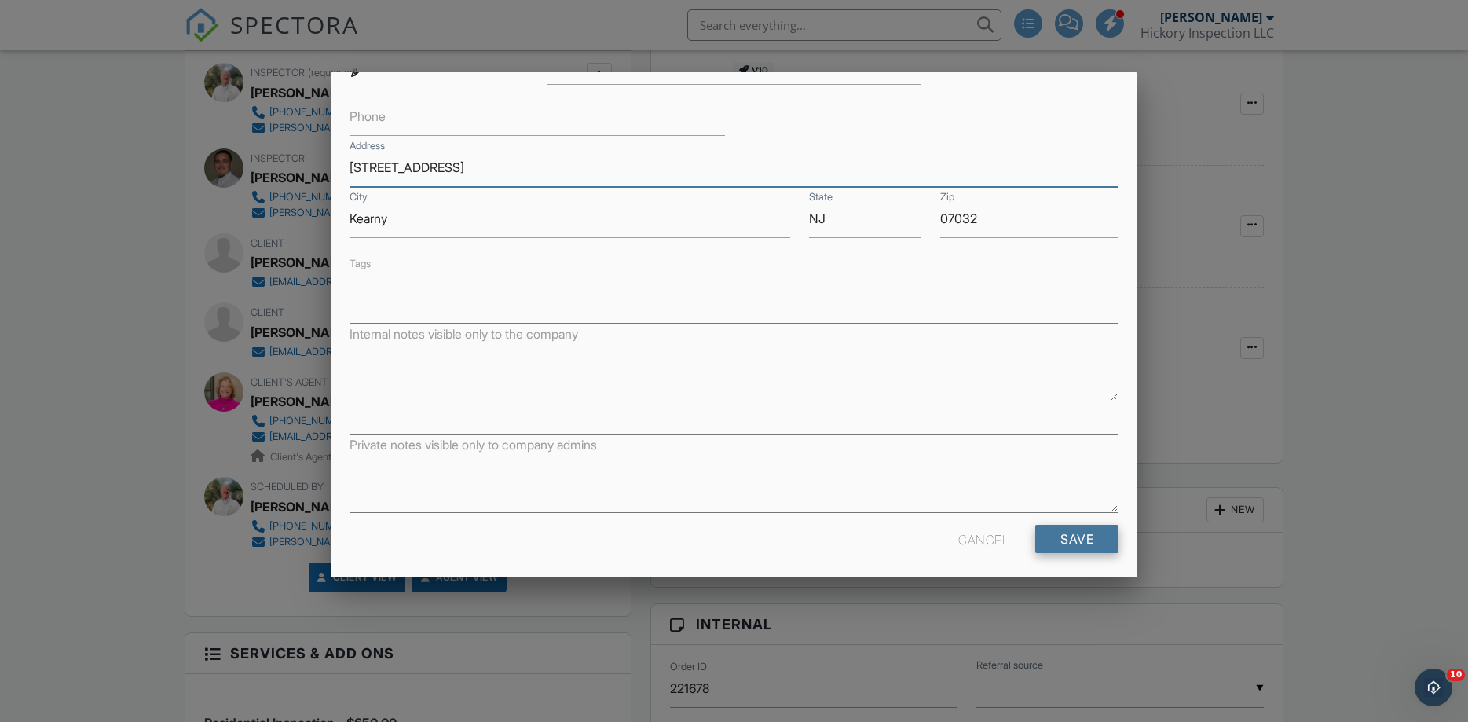
type input "[STREET_ADDRESS]"
click at [1075, 538] on input "Save" at bounding box center [1076, 539] width 83 height 28
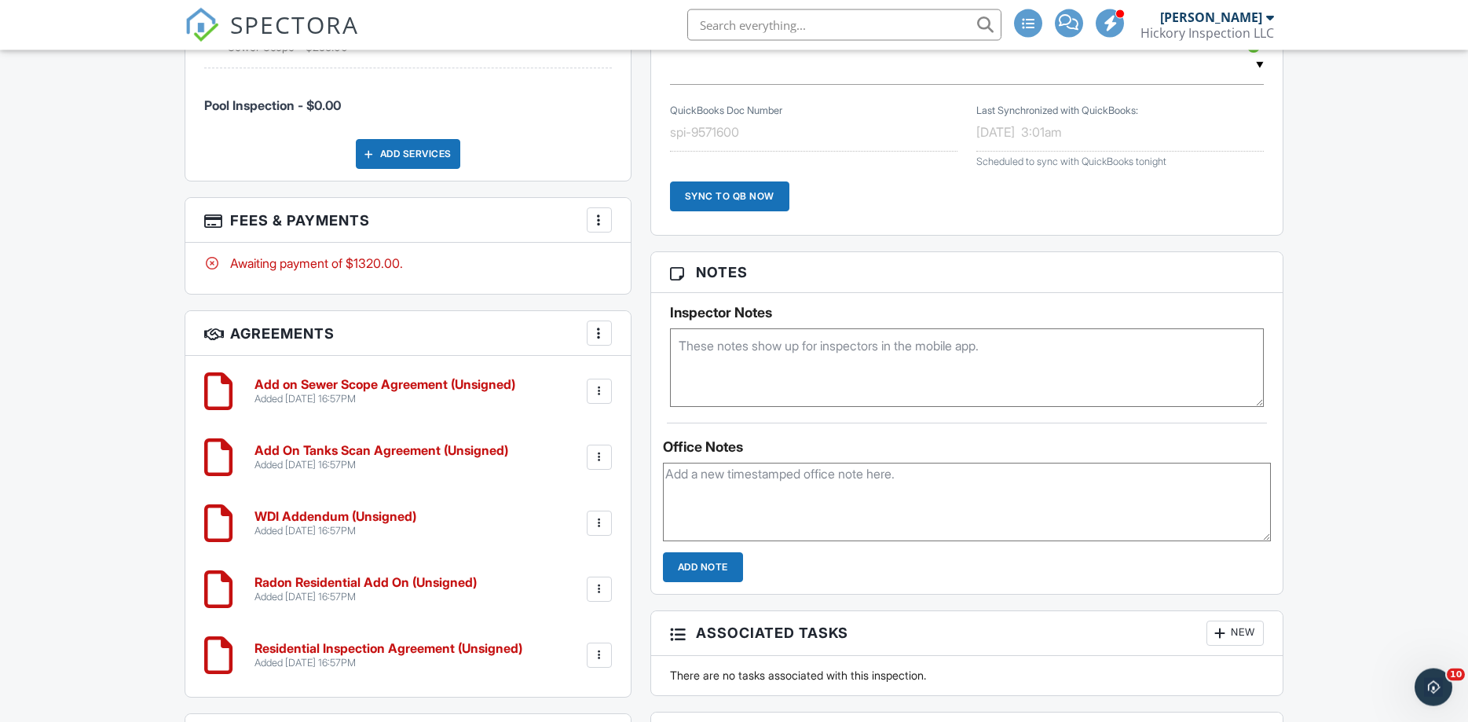
scroll to position [1469, 0]
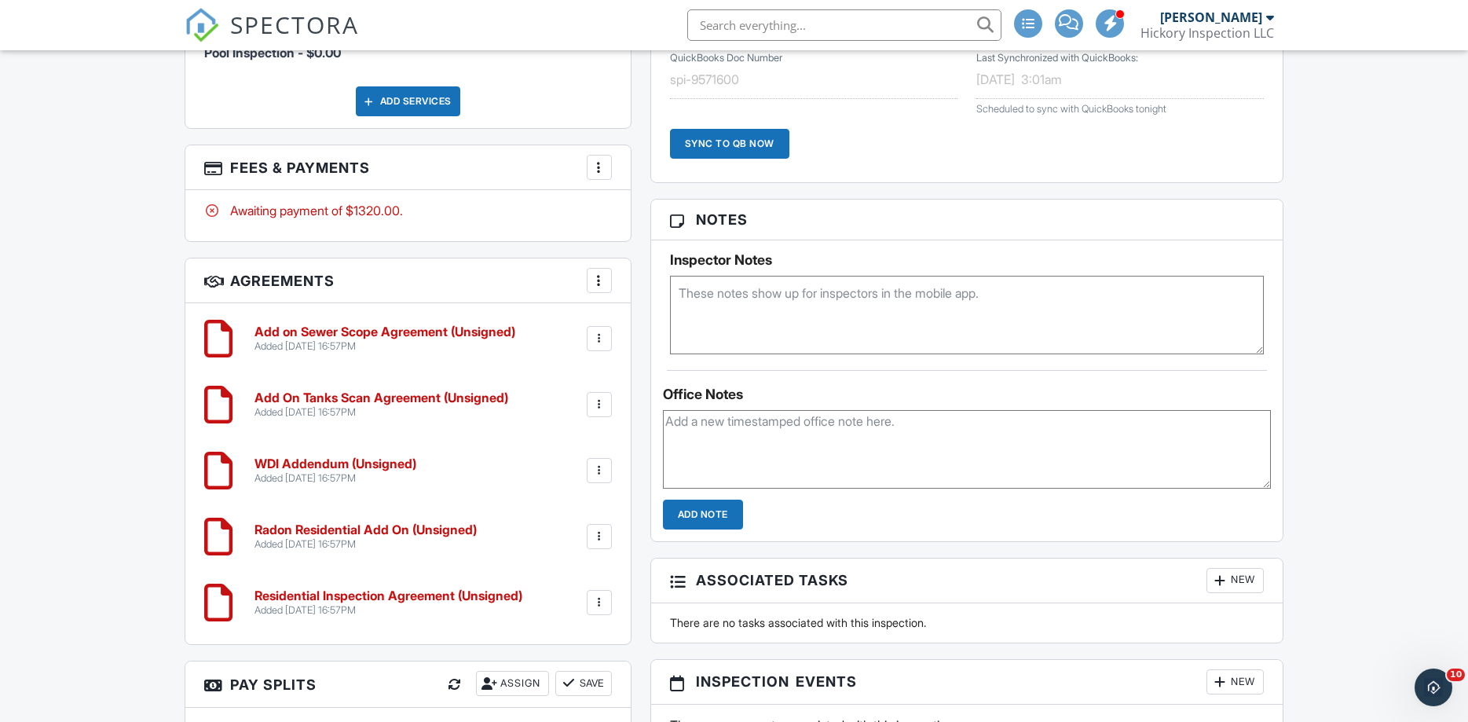
click at [357, 603] on h6 "Residential Inspection Agreement (Unsigned)" at bounding box center [389, 596] width 268 height 14
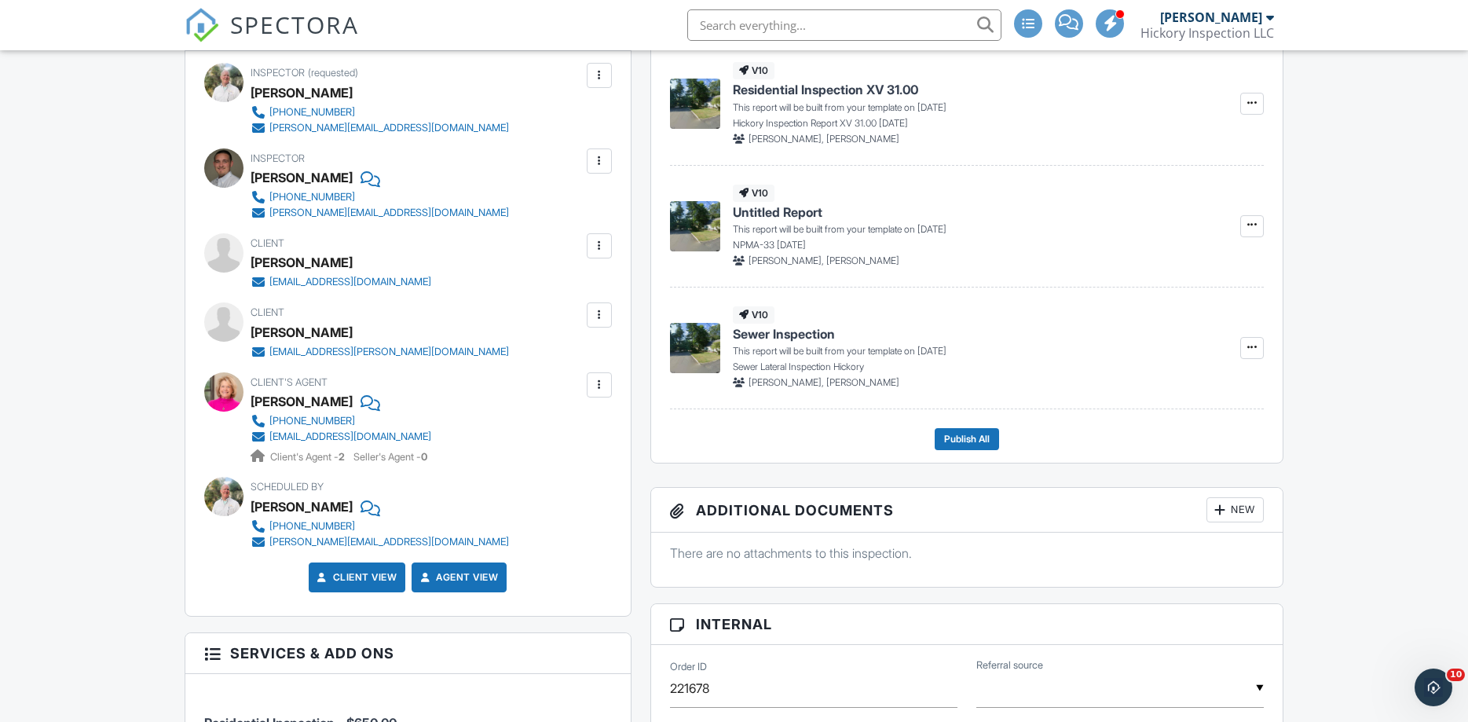
click at [599, 255] on div at bounding box center [599, 245] width 25 height 25
click at [556, 313] on li "Edit" at bounding box center [562, 293] width 80 height 39
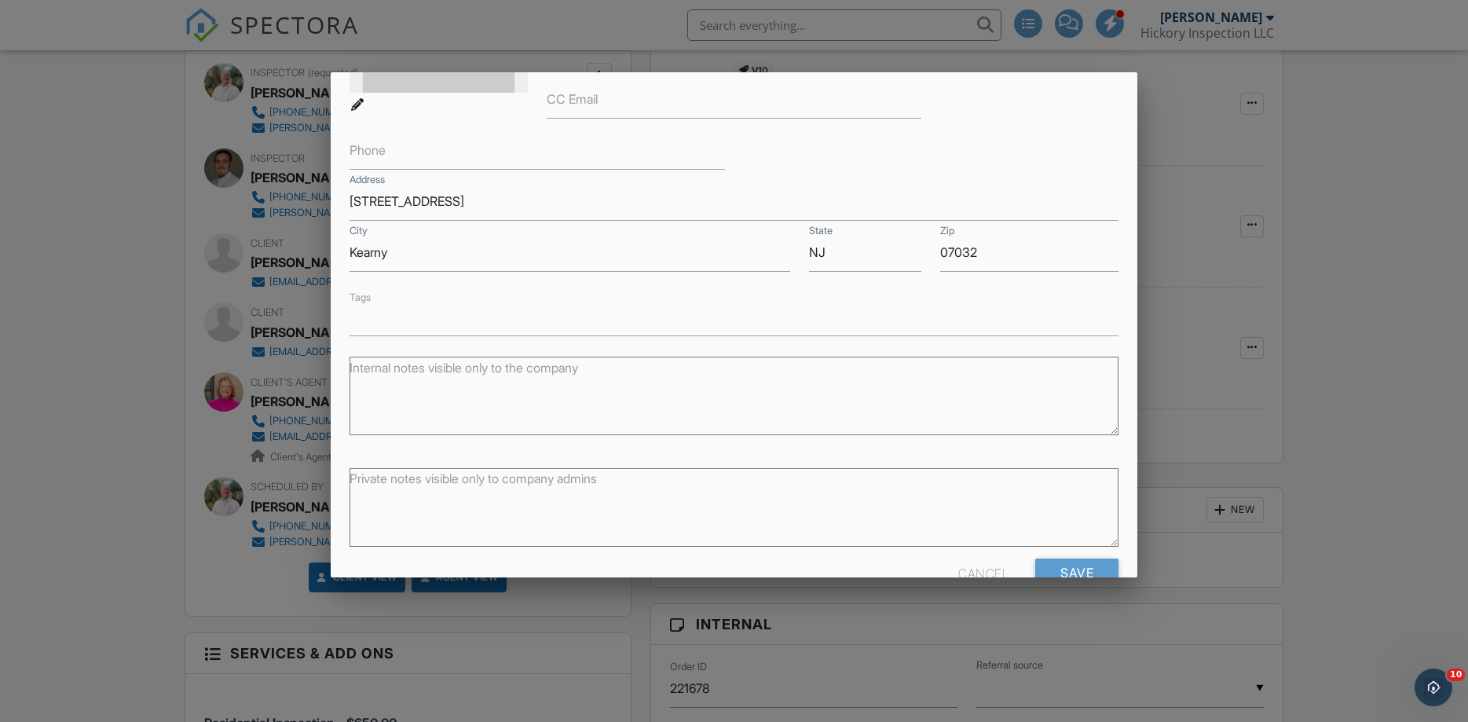
scroll to position [271, 0]
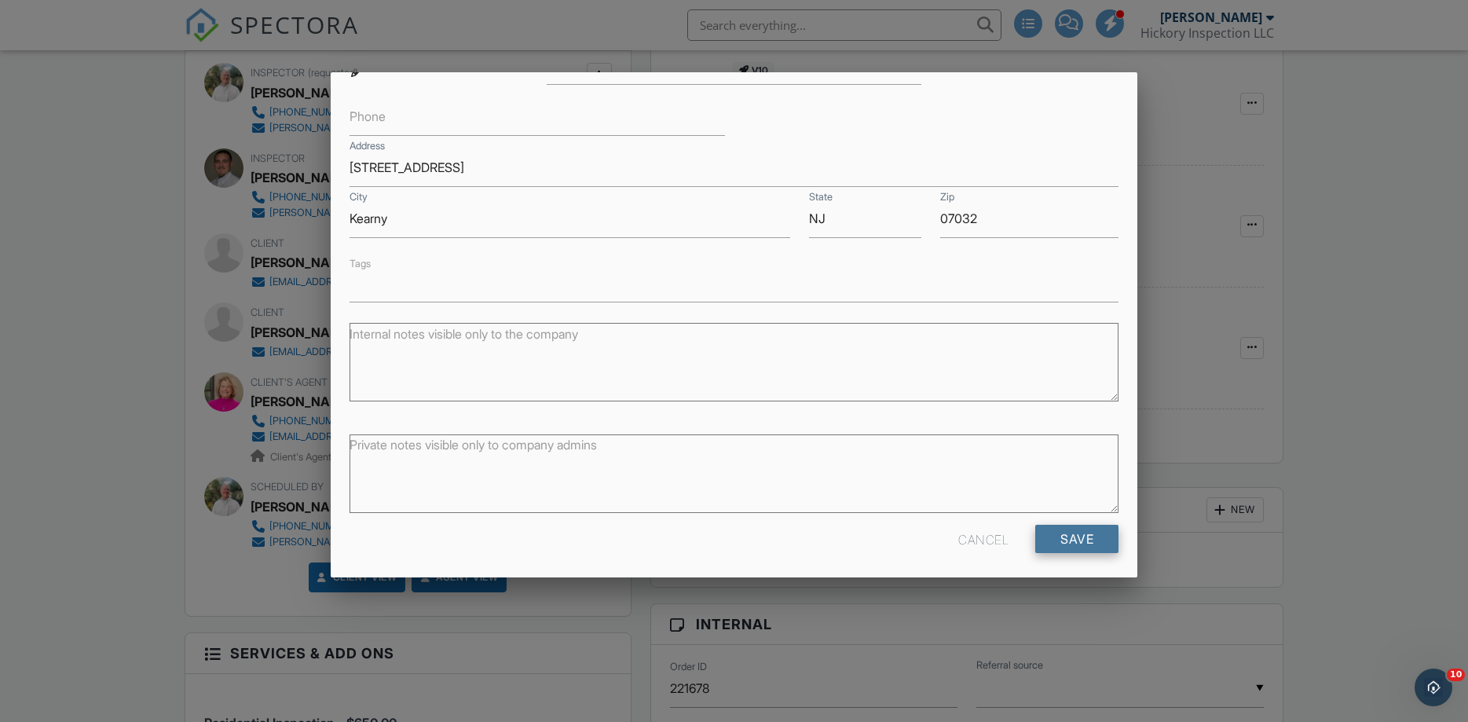
click at [1067, 529] on input "Save" at bounding box center [1076, 539] width 83 height 28
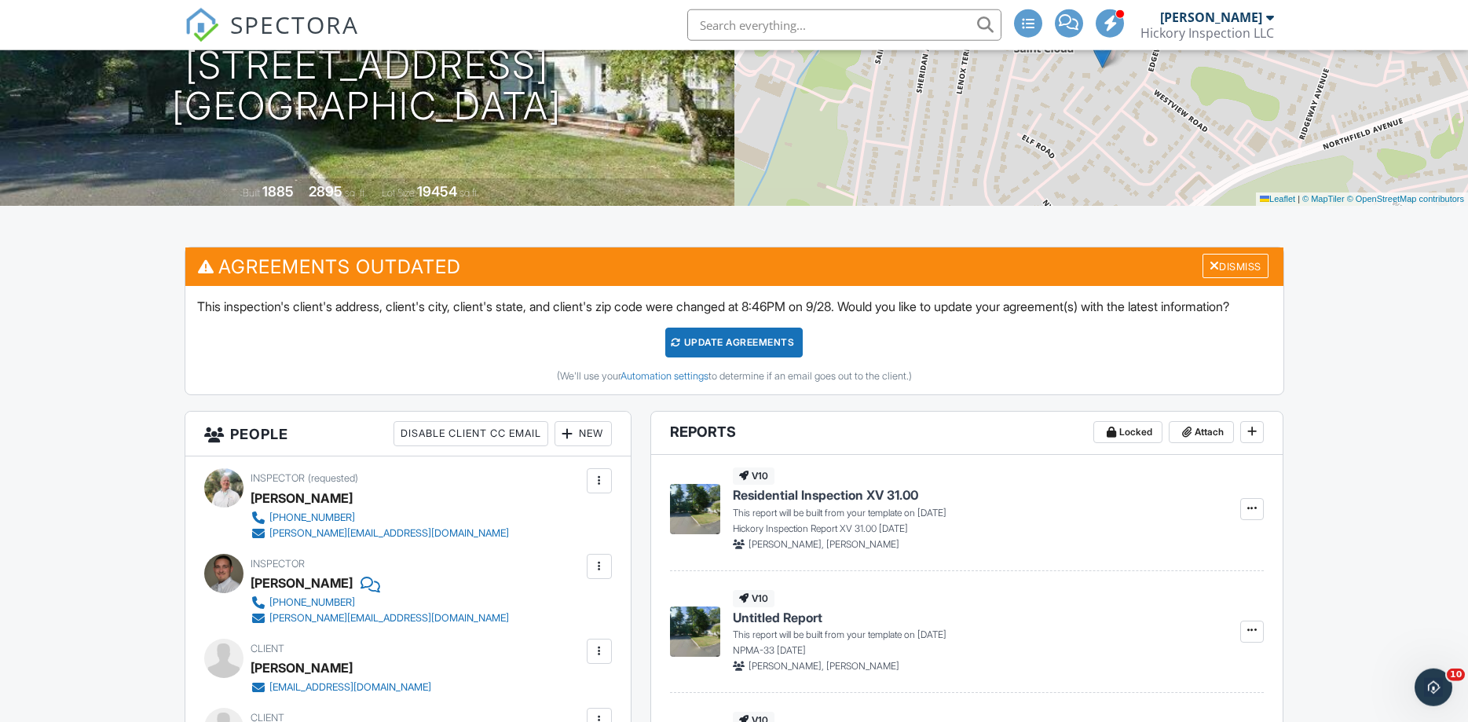
scroll to position [401, 0]
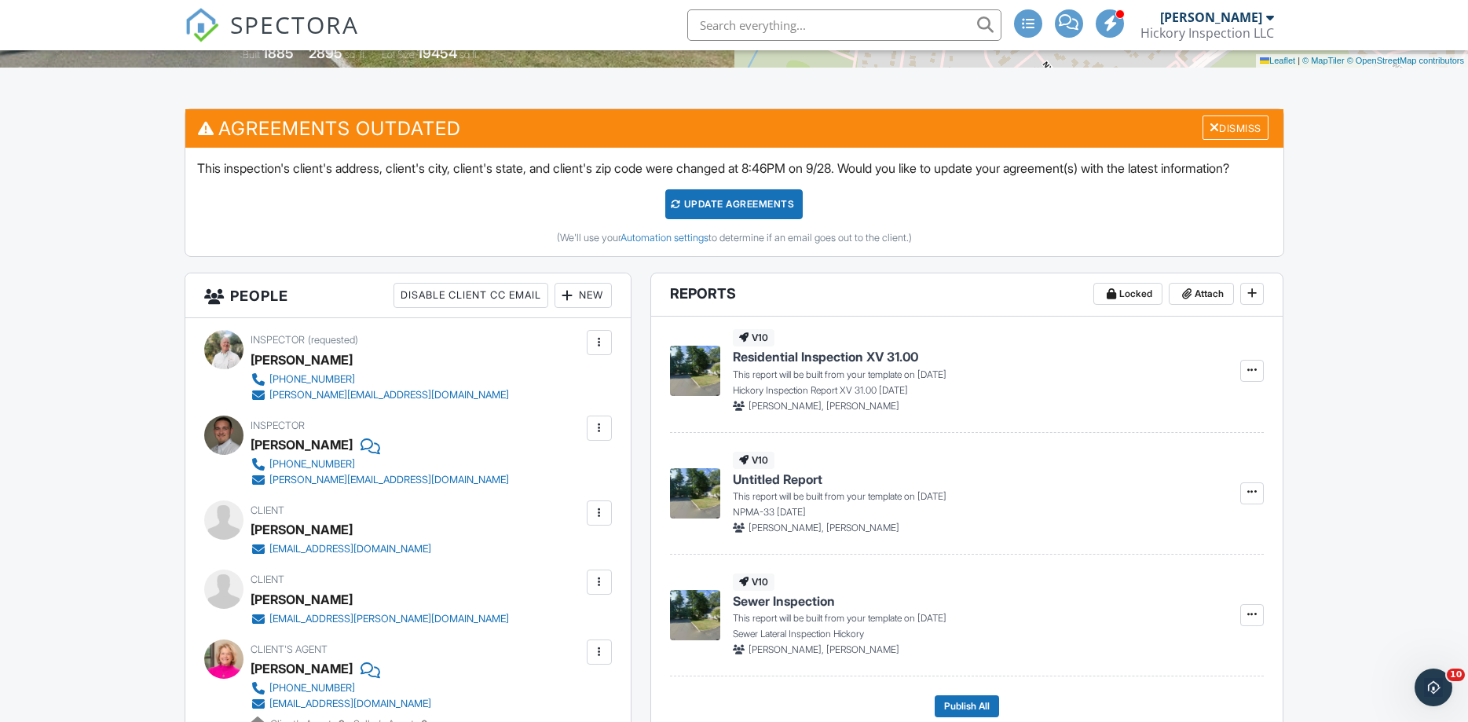
click at [716, 219] on div "Update Agreements" at bounding box center [733, 204] width 137 height 30
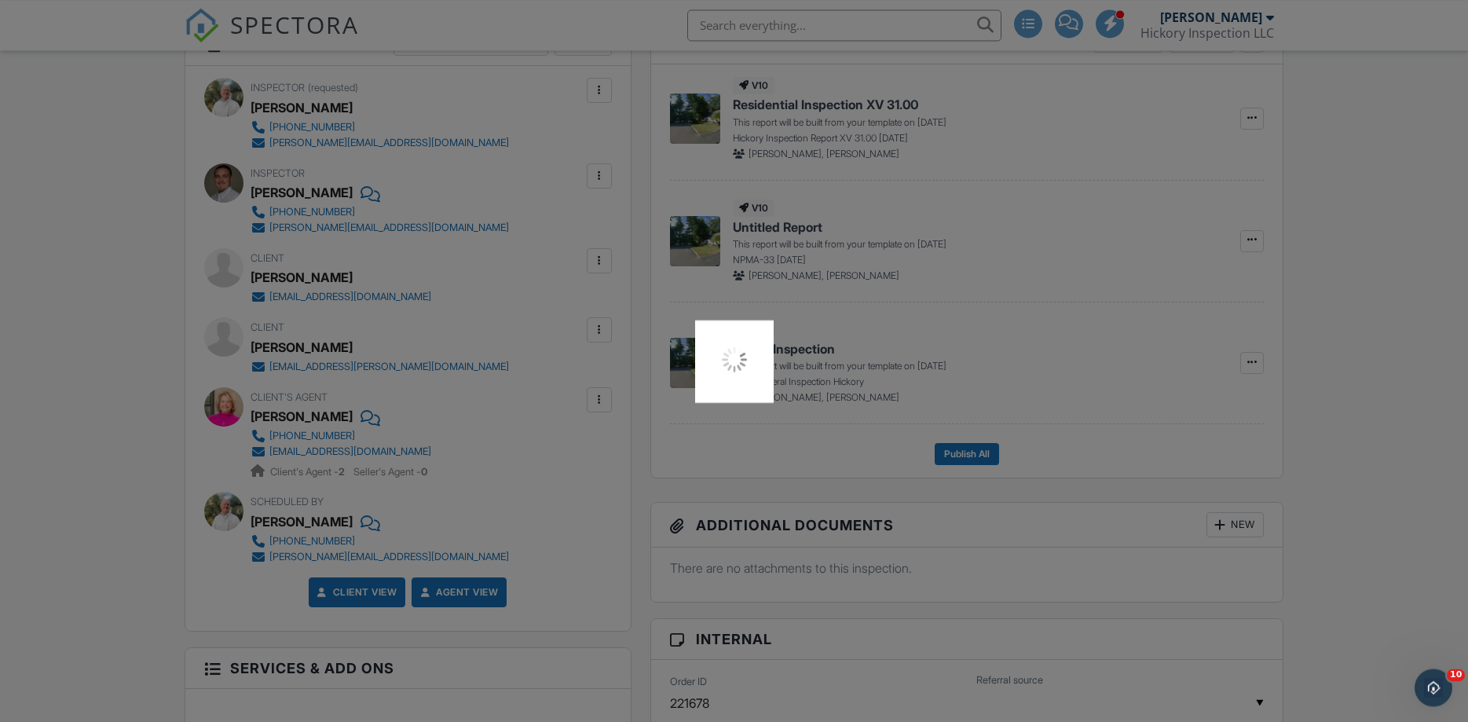
scroll to position [668, 0]
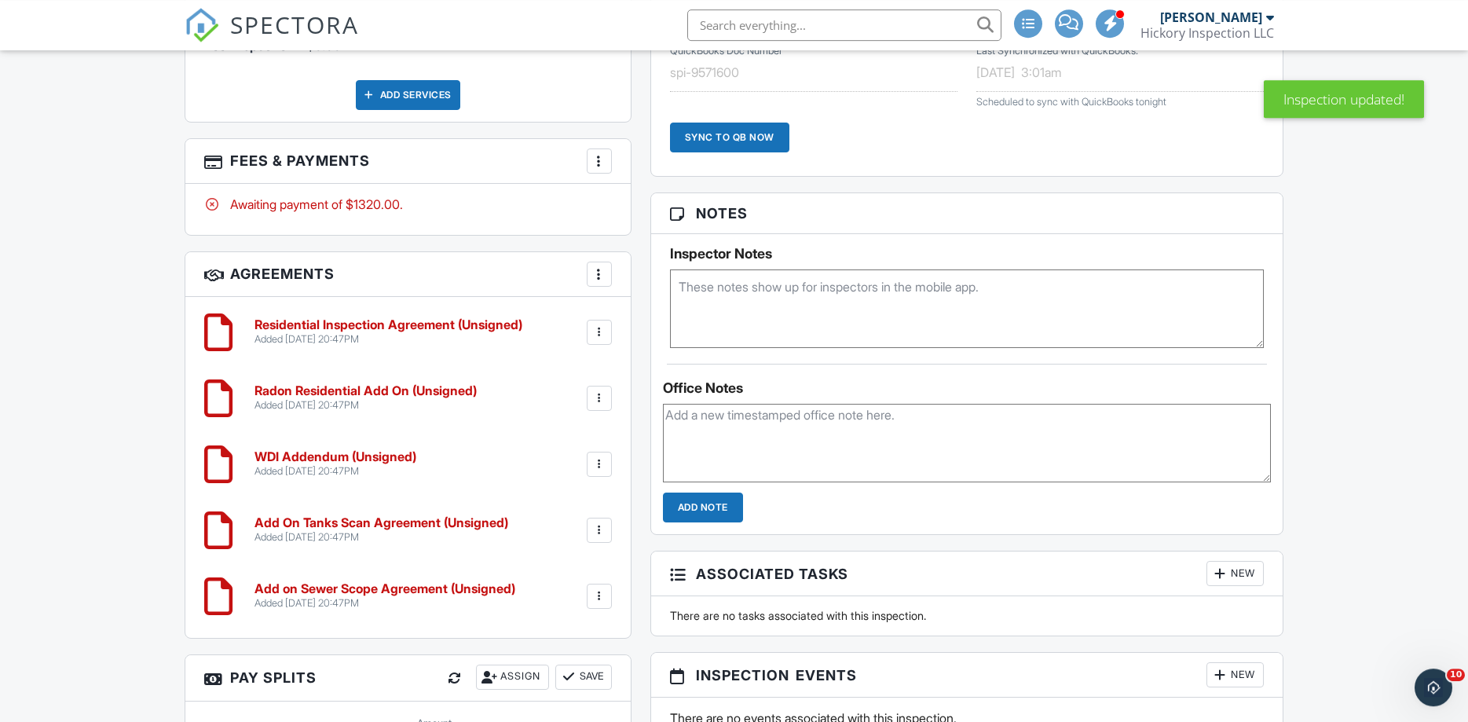
scroll to position [1304, 0]
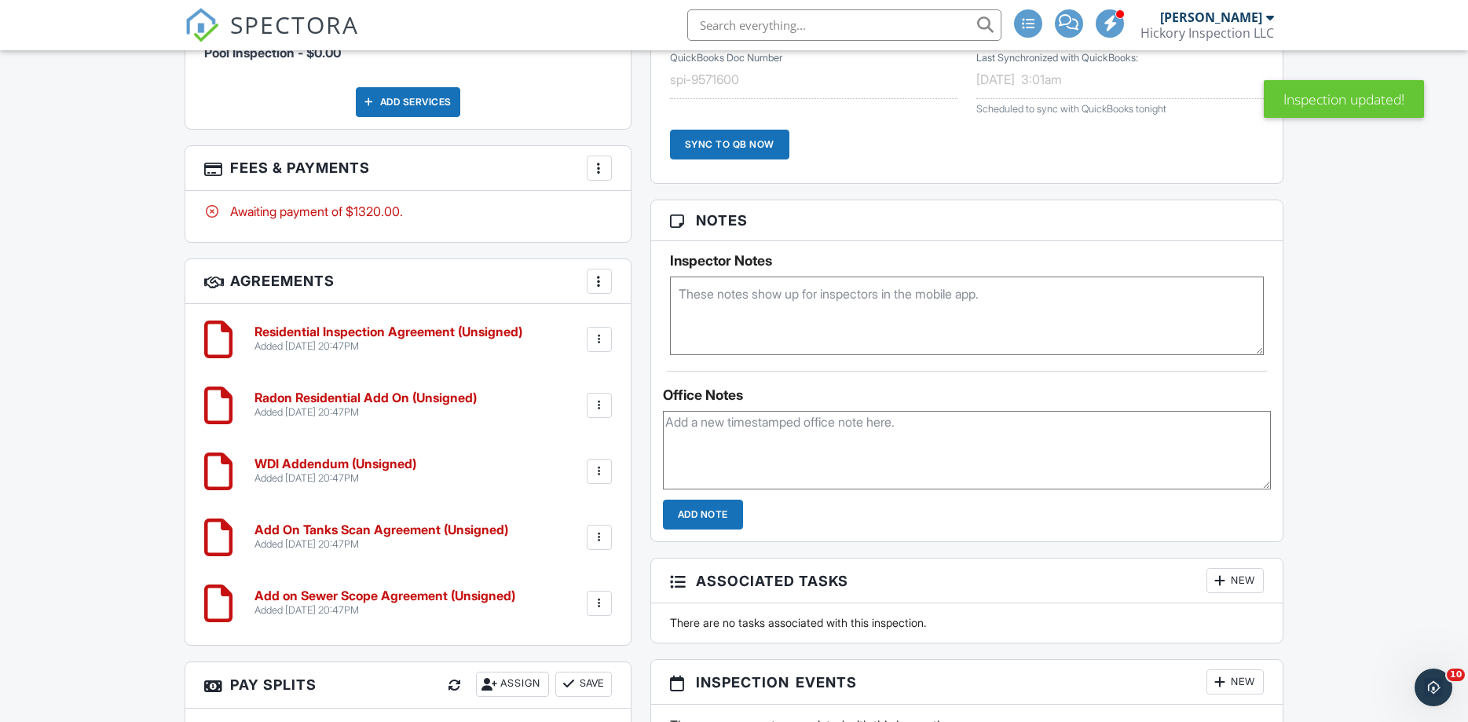
click at [383, 328] on h6 "Residential Inspection Agreement (Unsigned)" at bounding box center [389, 332] width 268 height 14
